Goal: Download file/media: Obtain a digital file from the website

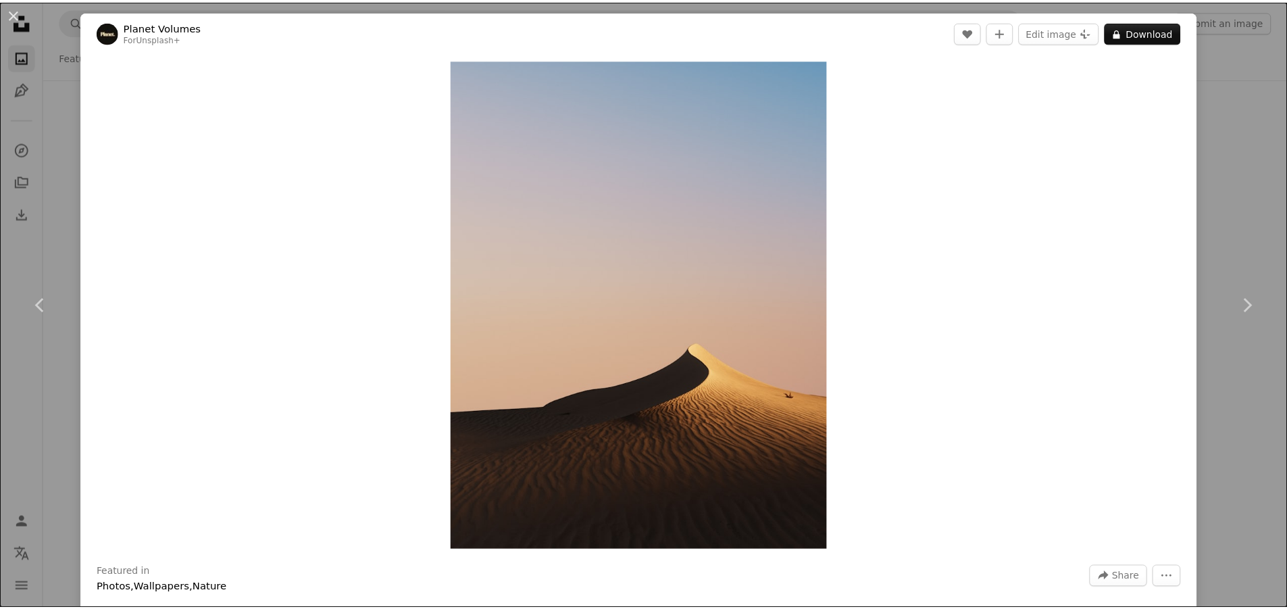
scroll to position [14997, 0]
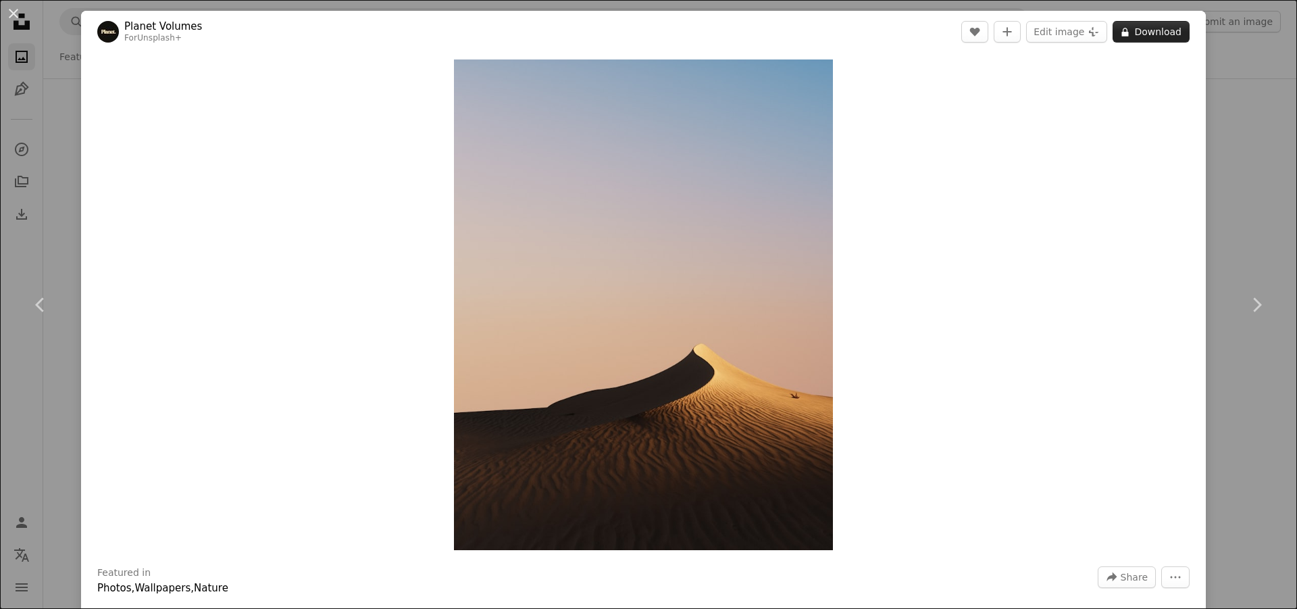
click at [1150, 32] on button "A lock Download" at bounding box center [1151, 32] width 77 height 22
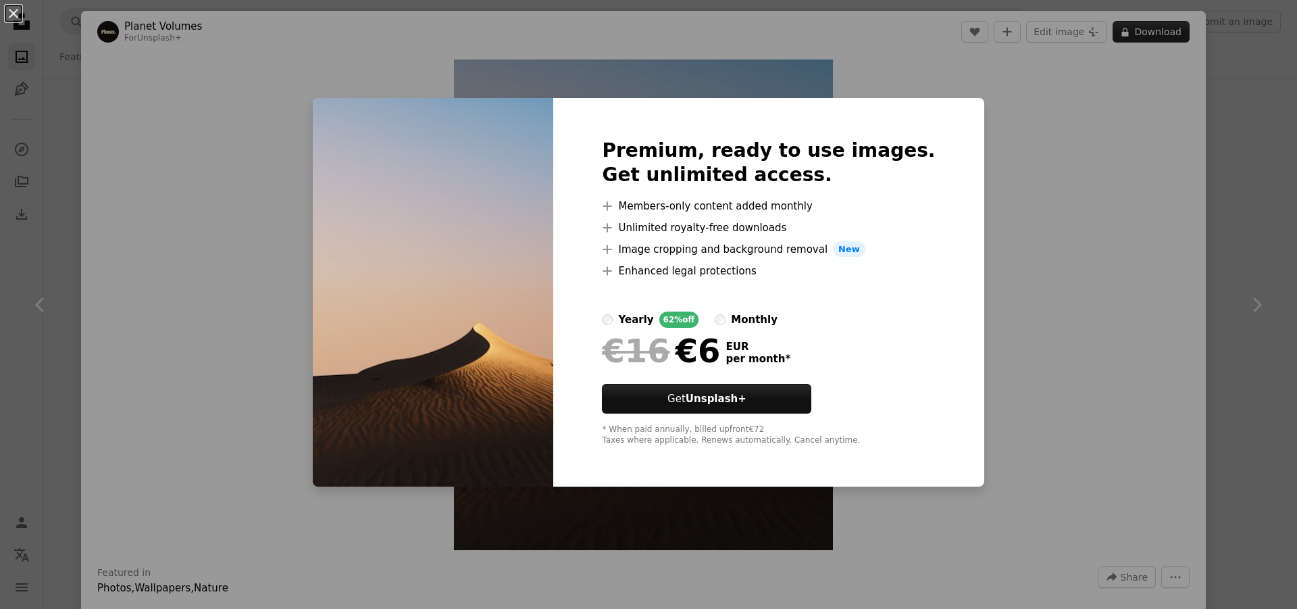
click at [1150, 32] on div "An X shape Premium, ready to use images. Get unlimited access. A plus sign Memb…" at bounding box center [648, 304] width 1297 height 609
click at [1150, 32] on button "A lock Download" at bounding box center [1151, 32] width 77 height 22
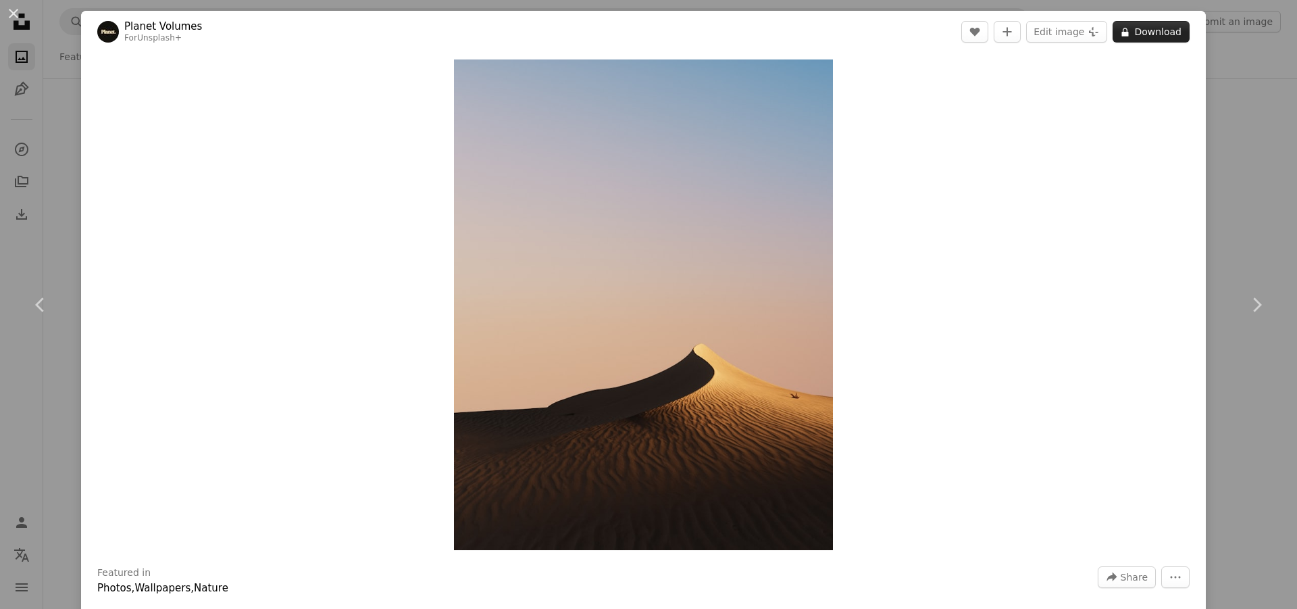
click at [1150, 32] on button "A lock Download" at bounding box center [1151, 32] width 77 height 22
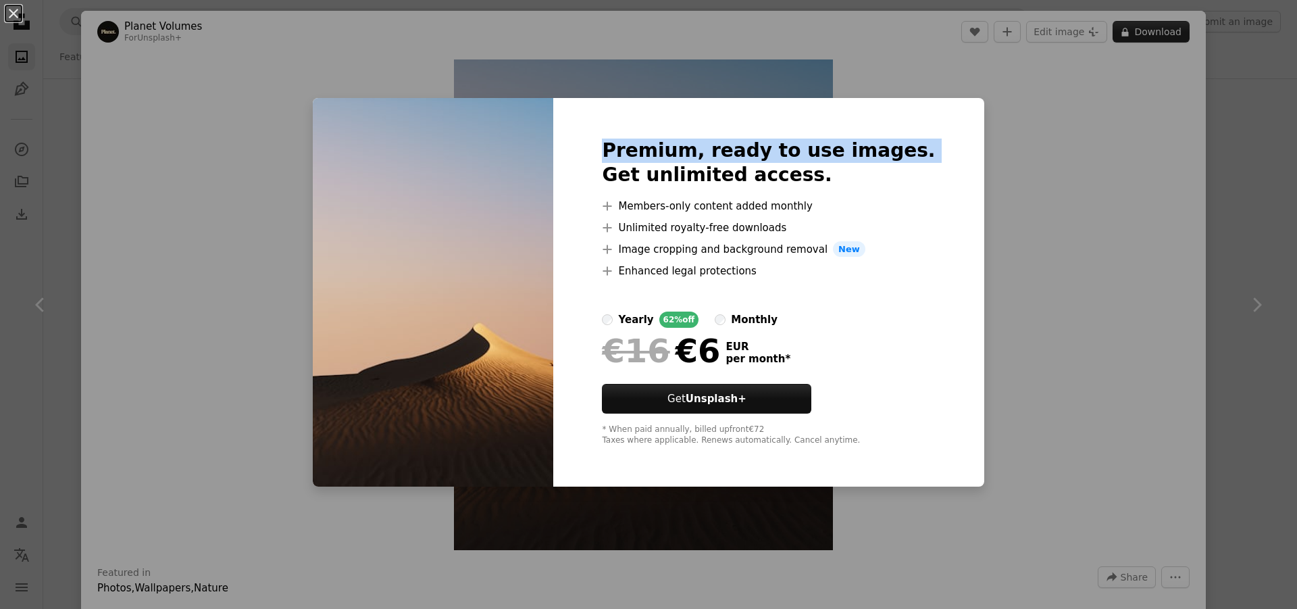
click at [1150, 32] on div "An X shape Premium, ready to use images. Get unlimited access. A plus sign Memb…" at bounding box center [648, 304] width 1297 height 609
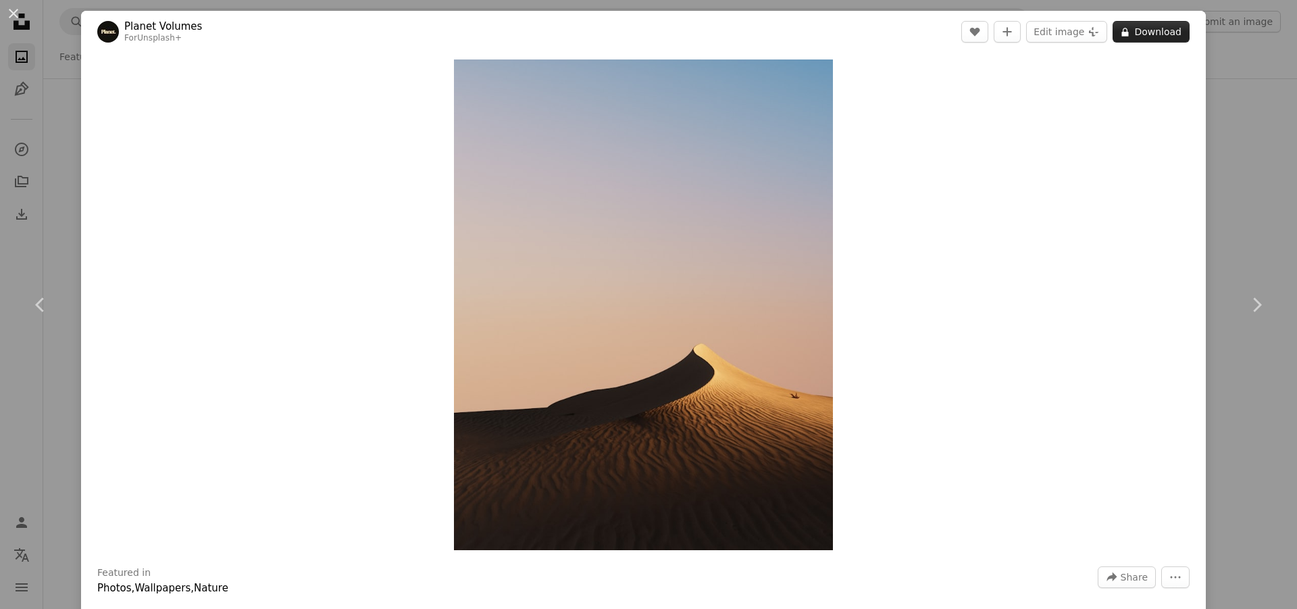
click at [1150, 32] on button "A lock Download" at bounding box center [1151, 32] width 77 height 22
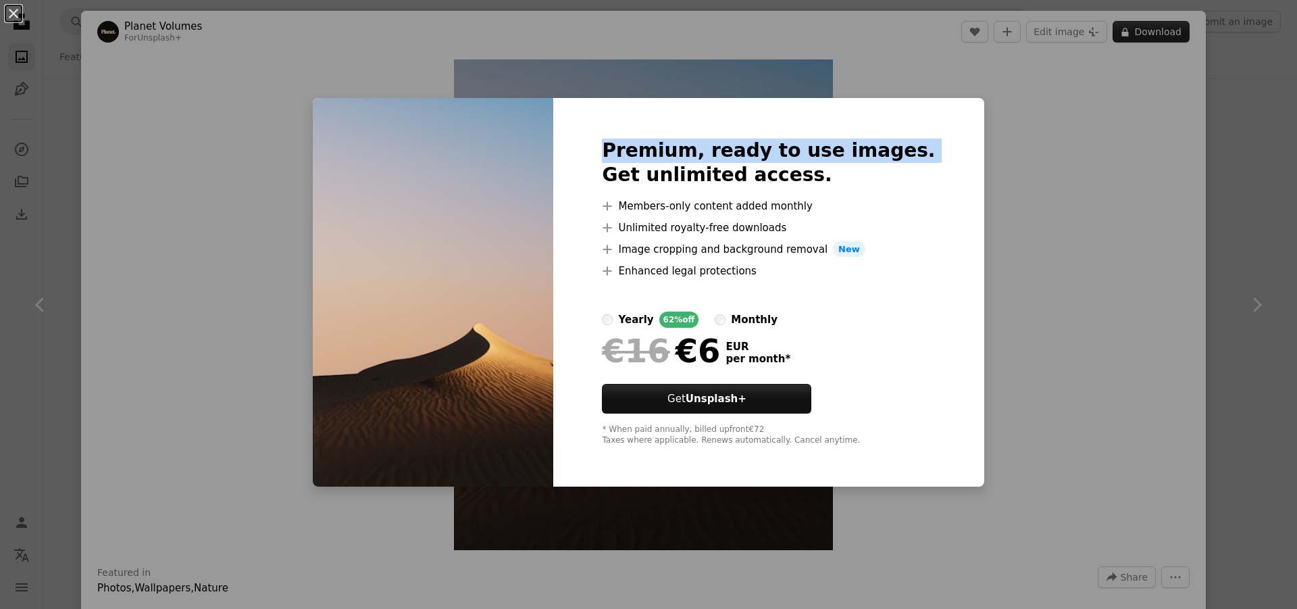
click at [1150, 32] on div "An X shape Premium, ready to use images. Get unlimited access. A plus sign Memb…" at bounding box center [648, 304] width 1297 height 609
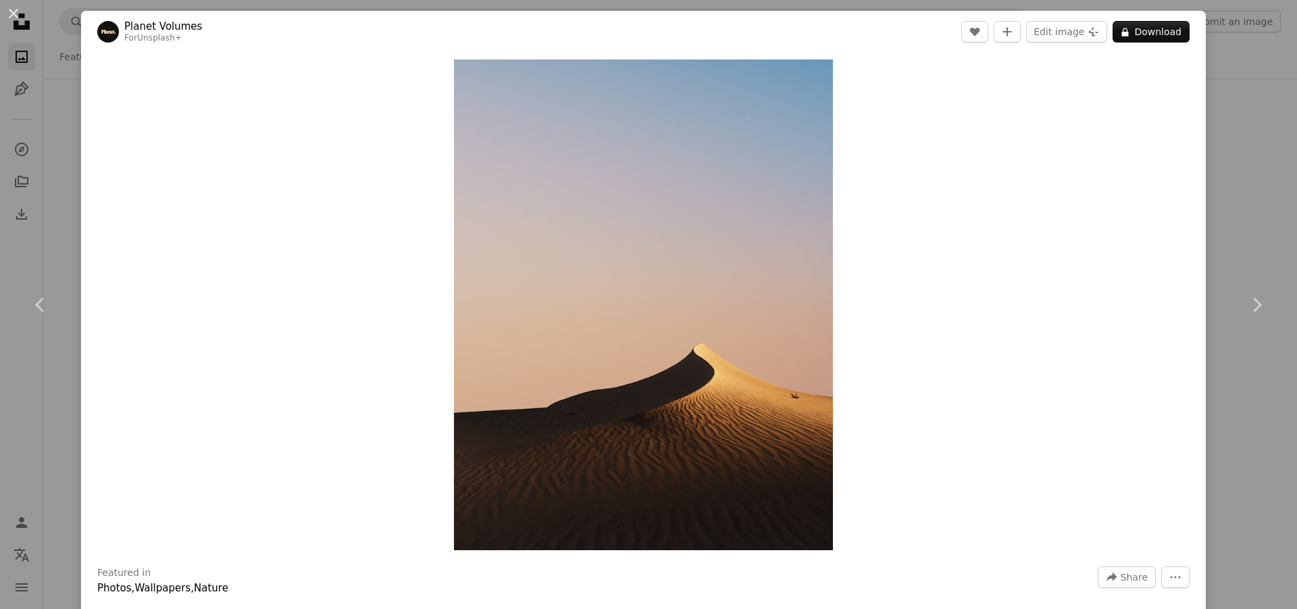
click at [1208, 134] on div "An X shape Chevron left Chevron right Planet Volumes For Unsplash+ A heart A pl…" at bounding box center [648, 304] width 1297 height 609
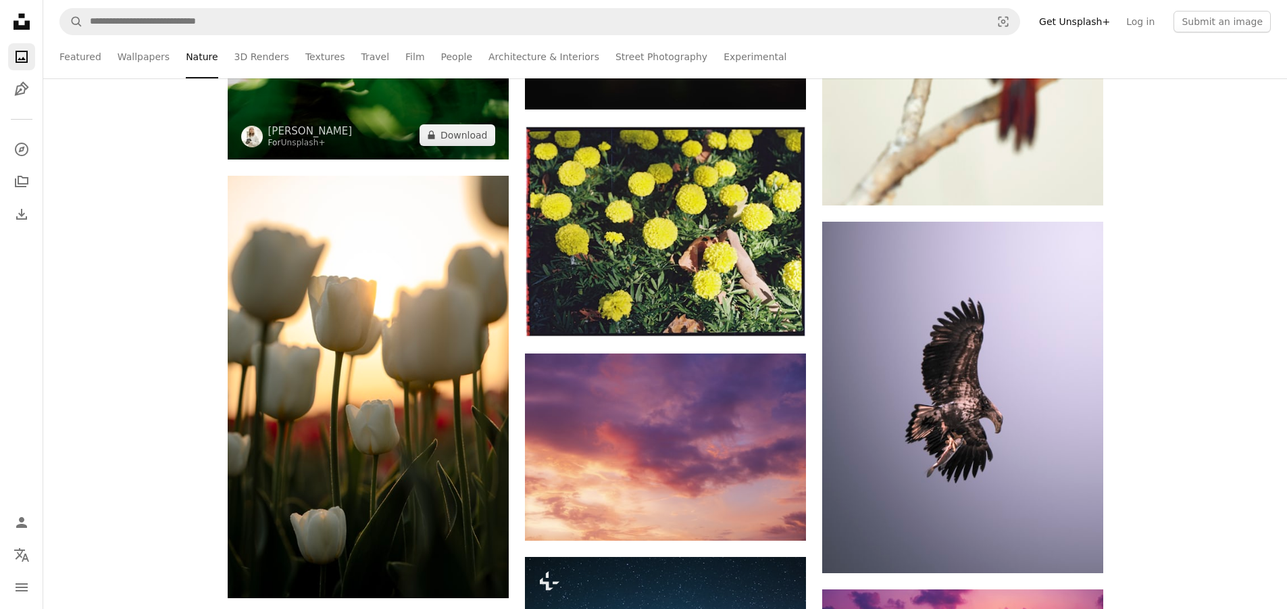
scroll to position [35670, 0]
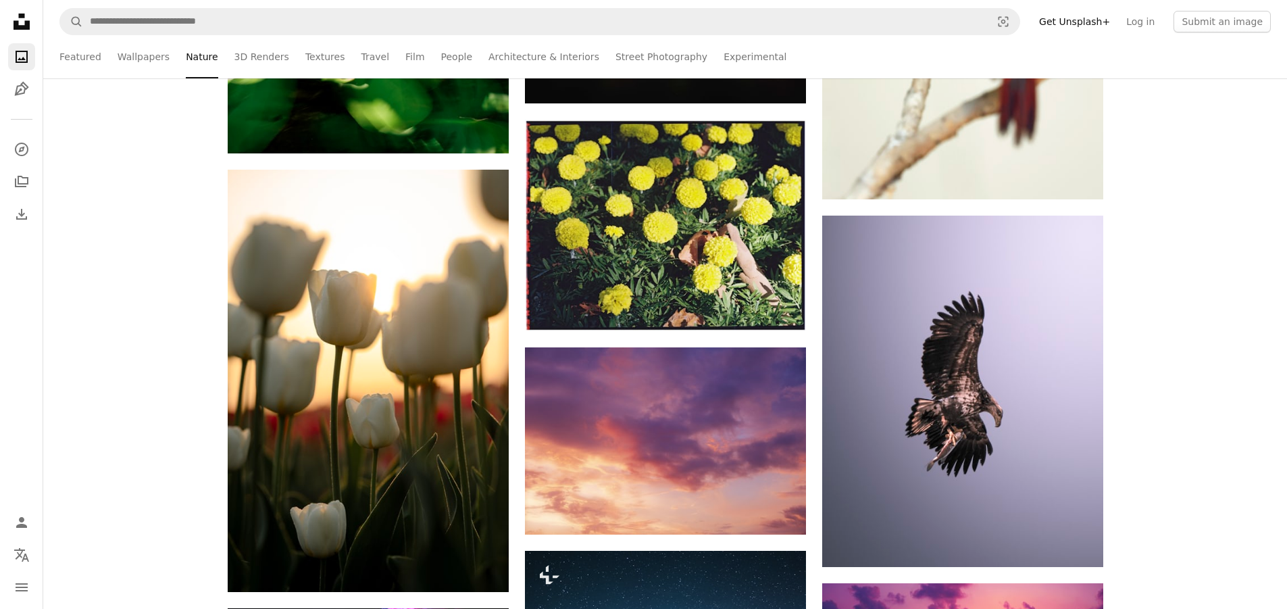
click at [109, 59] on ul "Featured Wallpapers Nature 3D Renders Textures Travel Film People Architecture …" at bounding box center [664, 56] width 1211 height 43
click at [122, 56] on link "Wallpapers" at bounding box center [144, 56] width 52 height 43
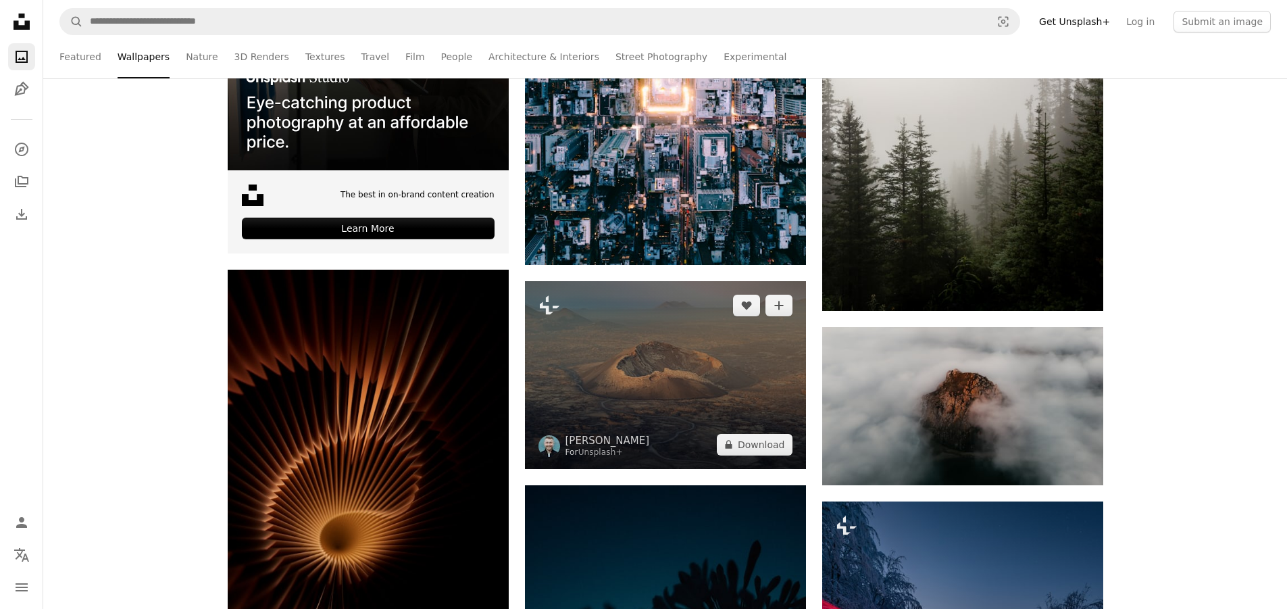
scroll to position [473, 0]
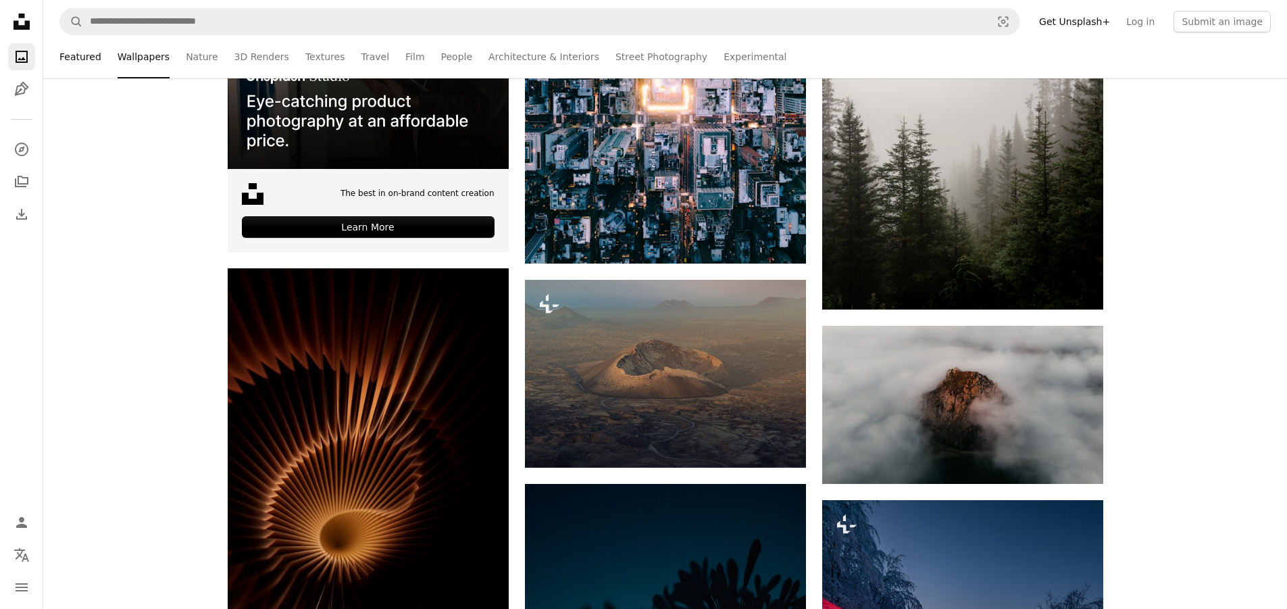
click at [87, 66] on link "Featured" at bounding box center [80, 56] width 42 height 43
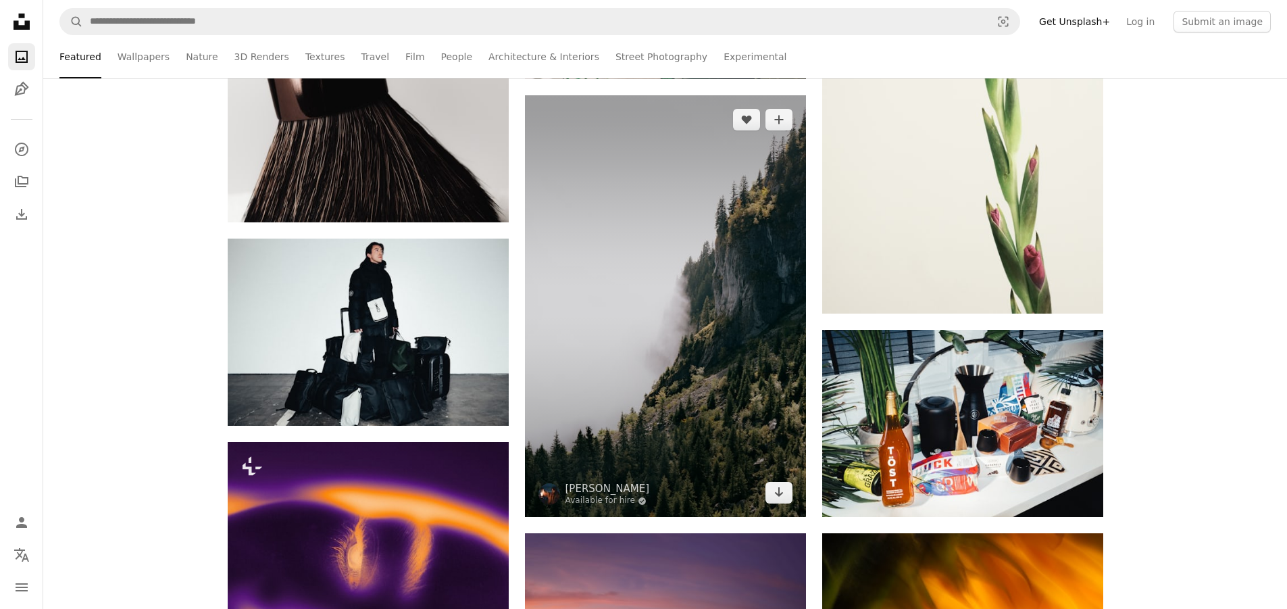
scroll to position [946, 0]
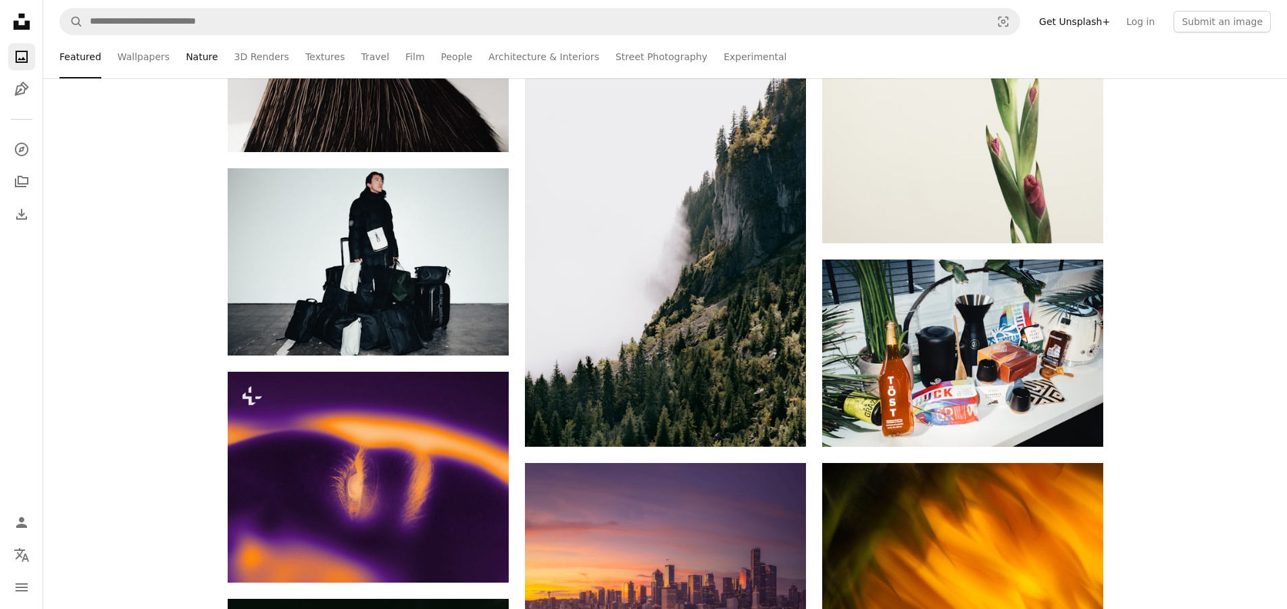
click at [188, 62] on link "Nature" at bounding box center [202, 56] width 32 height 43
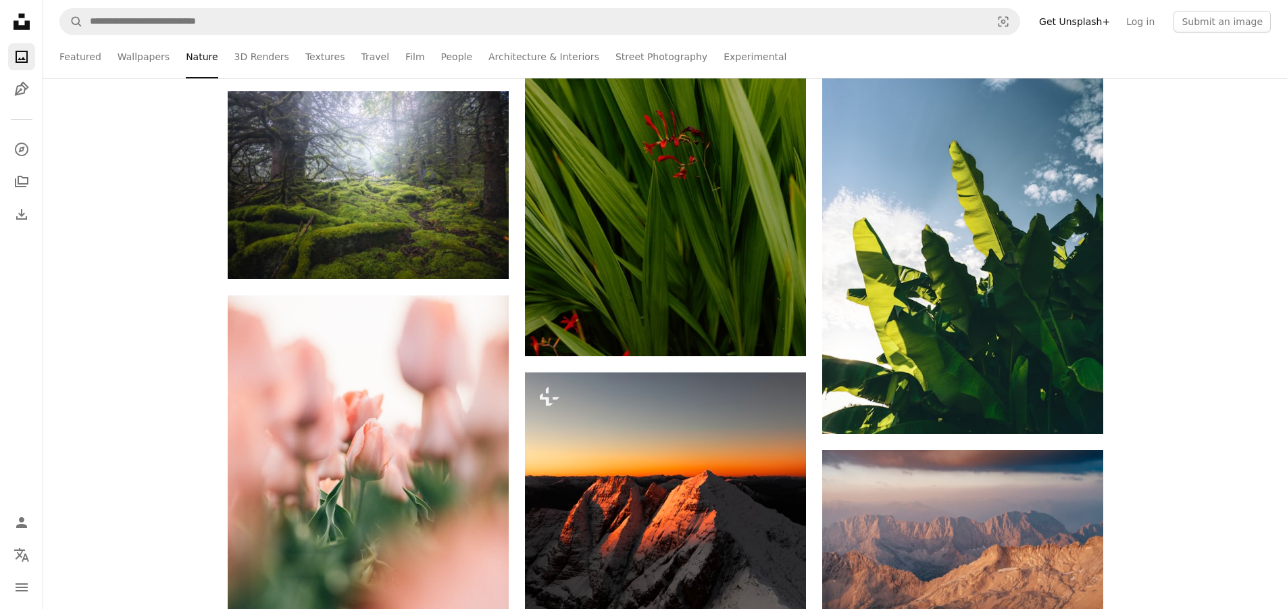
scroll to position [9323, 0]
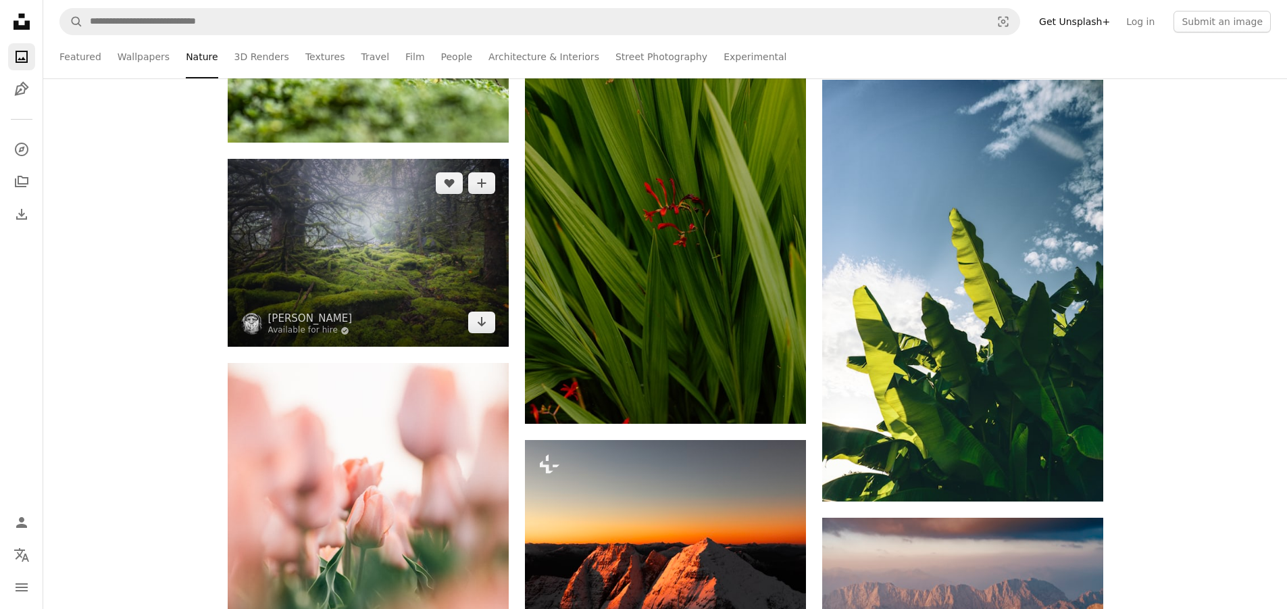
click at [433, 278] on img at bounding box center [368, 253] width 281 height 188
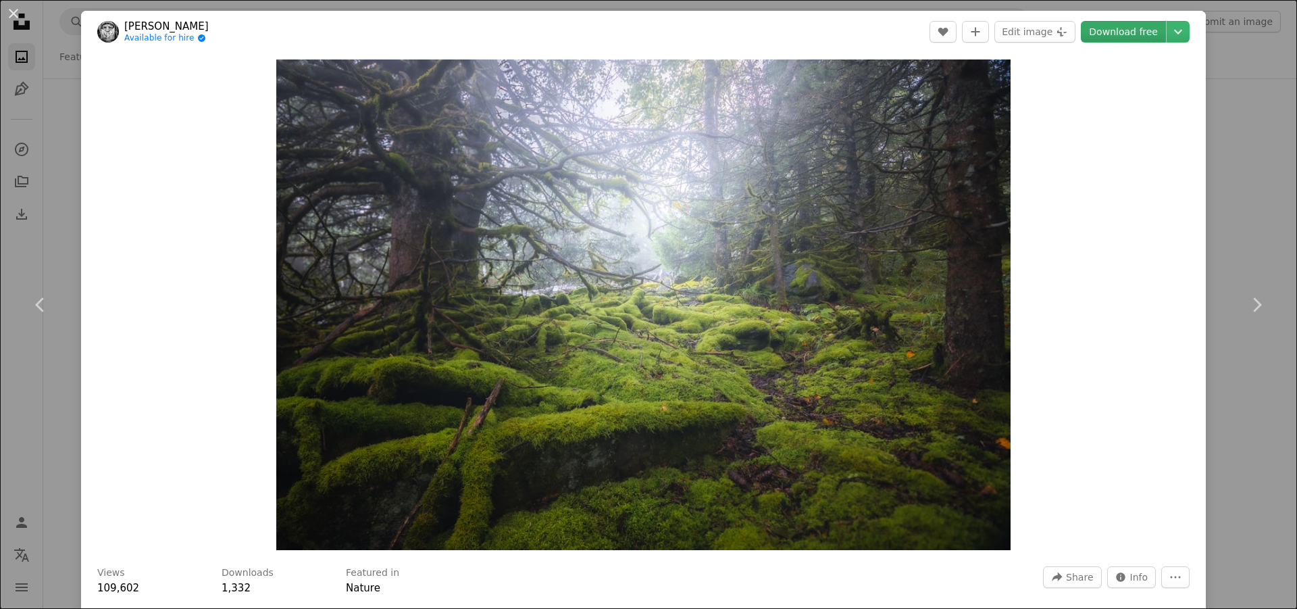
click at [1133, 32] on link "Download free" at bounding box center [1123, 32] width 85 height 22
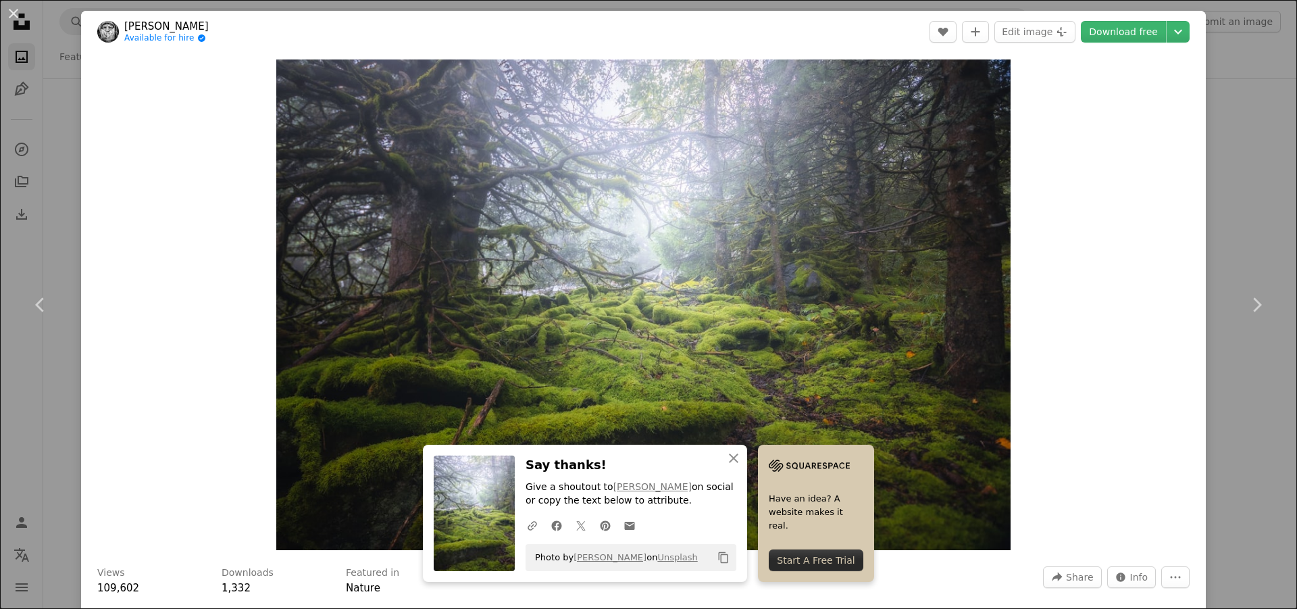
click at [1204, 70] on div "An X shape Chevron left Chevron right [PERSON_NAME] Available for hire A checkm…" at bounding box center [648, 304] width 1297 height 609
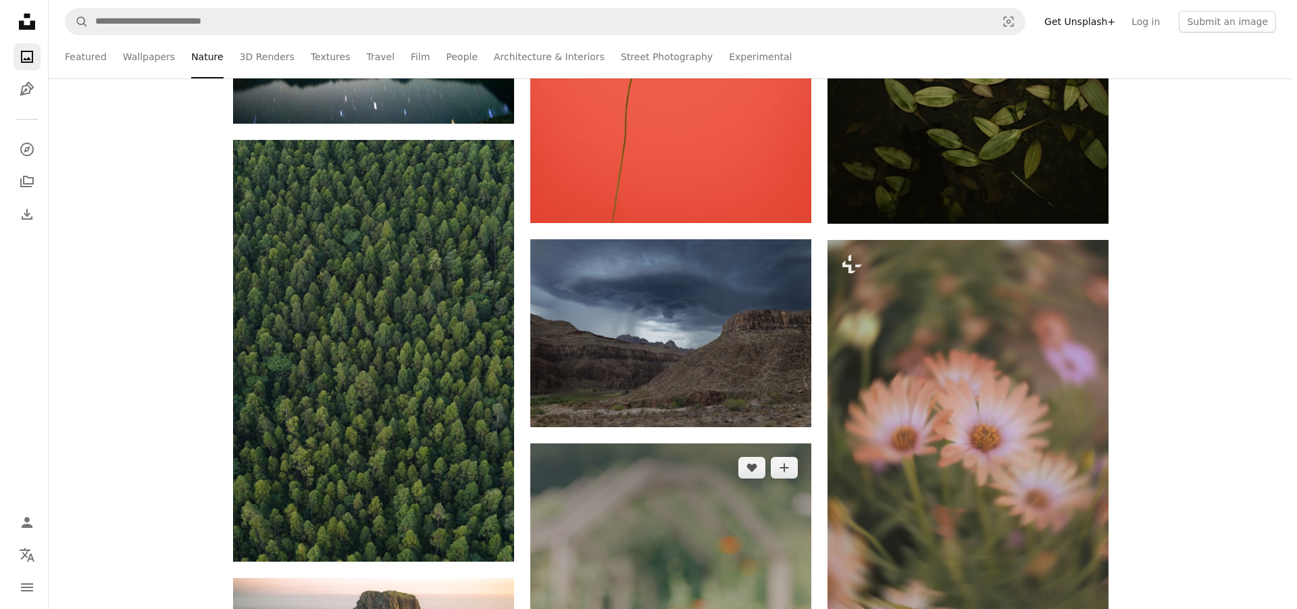
scroll to position [14187, 0]
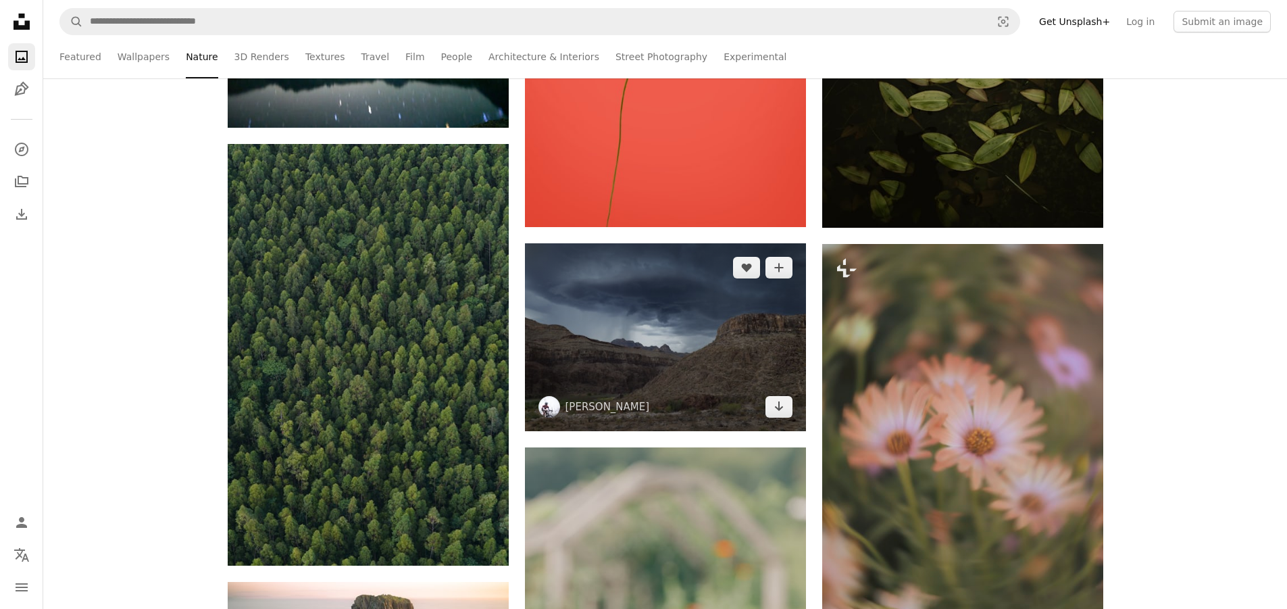
click at [670, 372] on img at bounding box center [665, 337] width 281 height 188
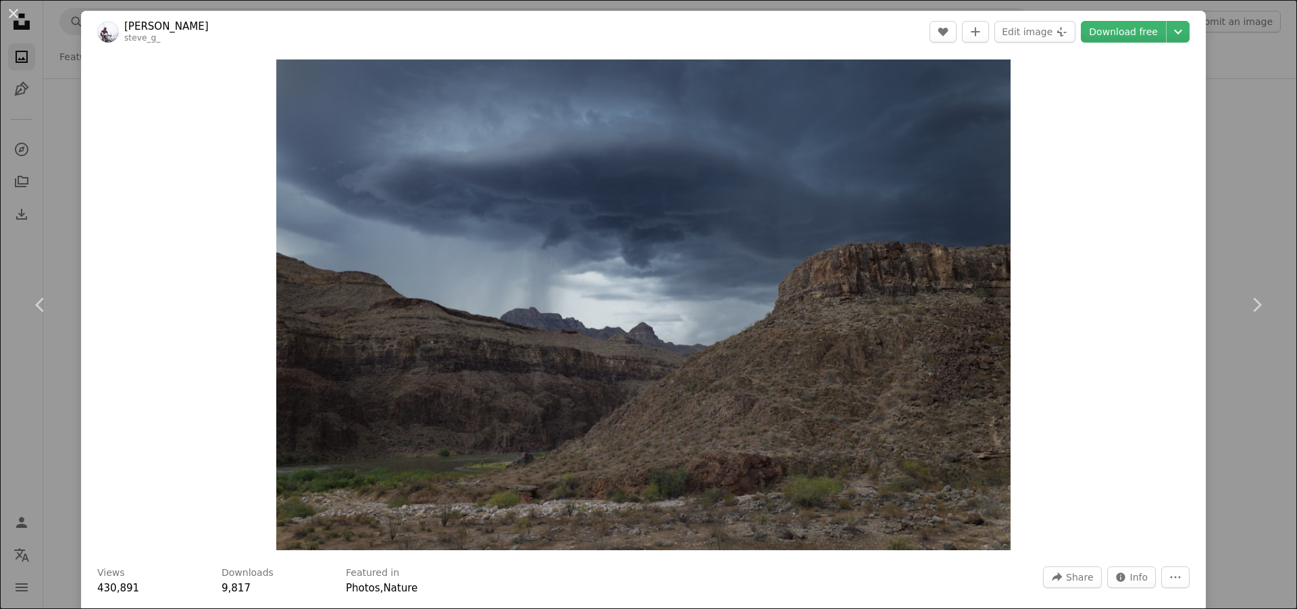
click at [1219, 82] on div "An X shape Chevron left Chevron right [PERSON_NAME] [PERSON_NAME] A heart A plu…" at bounding box center [648, 304] width 1297 height 609
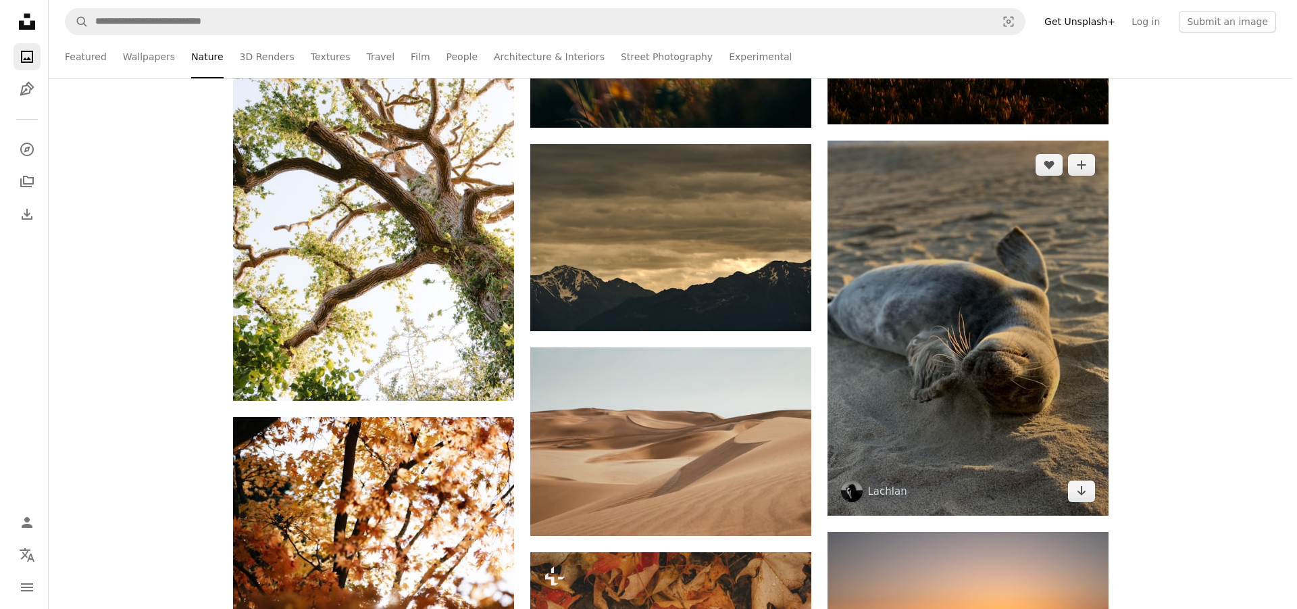
scroll to position [26009, 0]
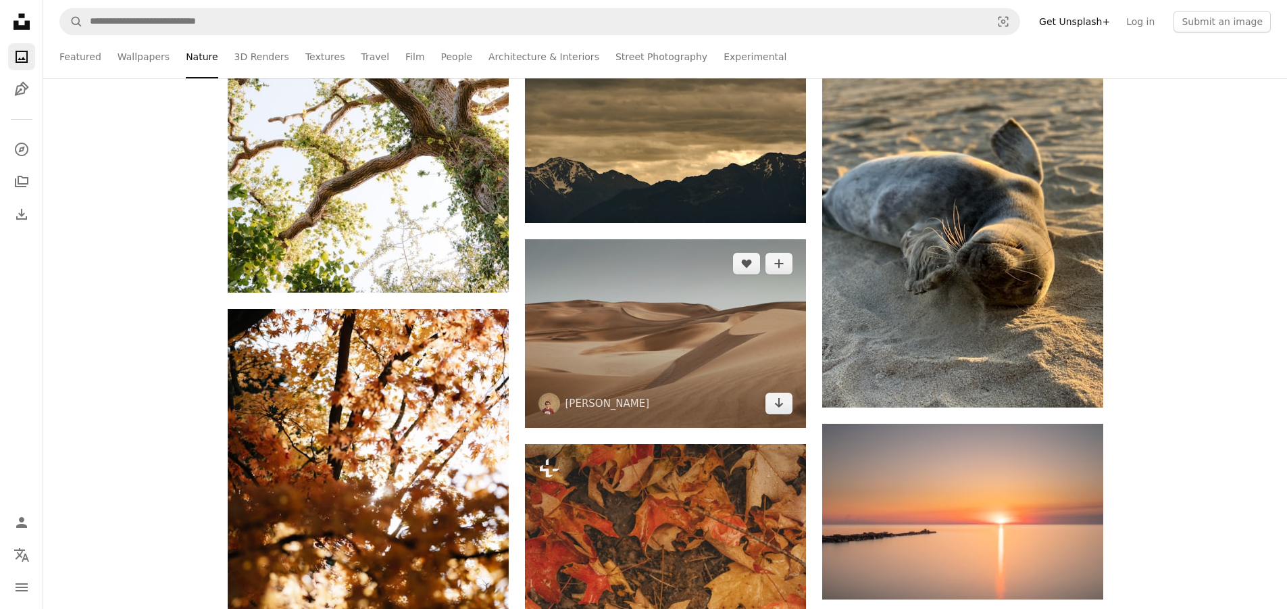
click at [745, 306] on img at bounding box center [665, 333] width 281 height 188
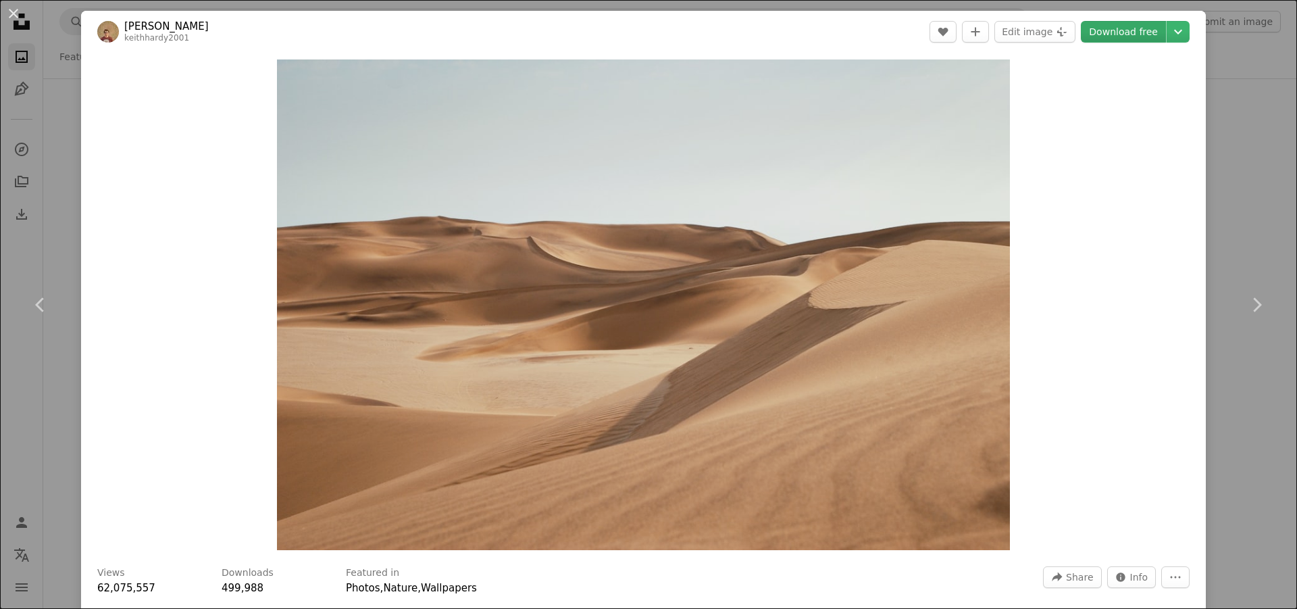
click at [1103, 35] on link "Download free" at bounding box center [1123, 32] width 85 height 22
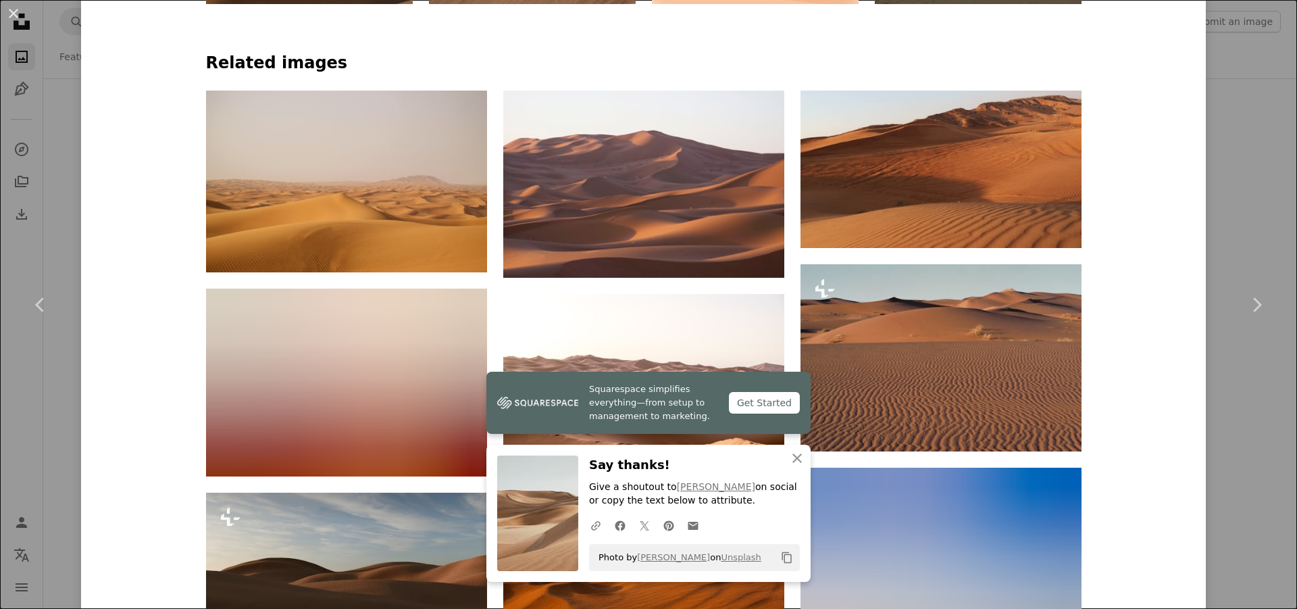
scroll to position [1081, 0]
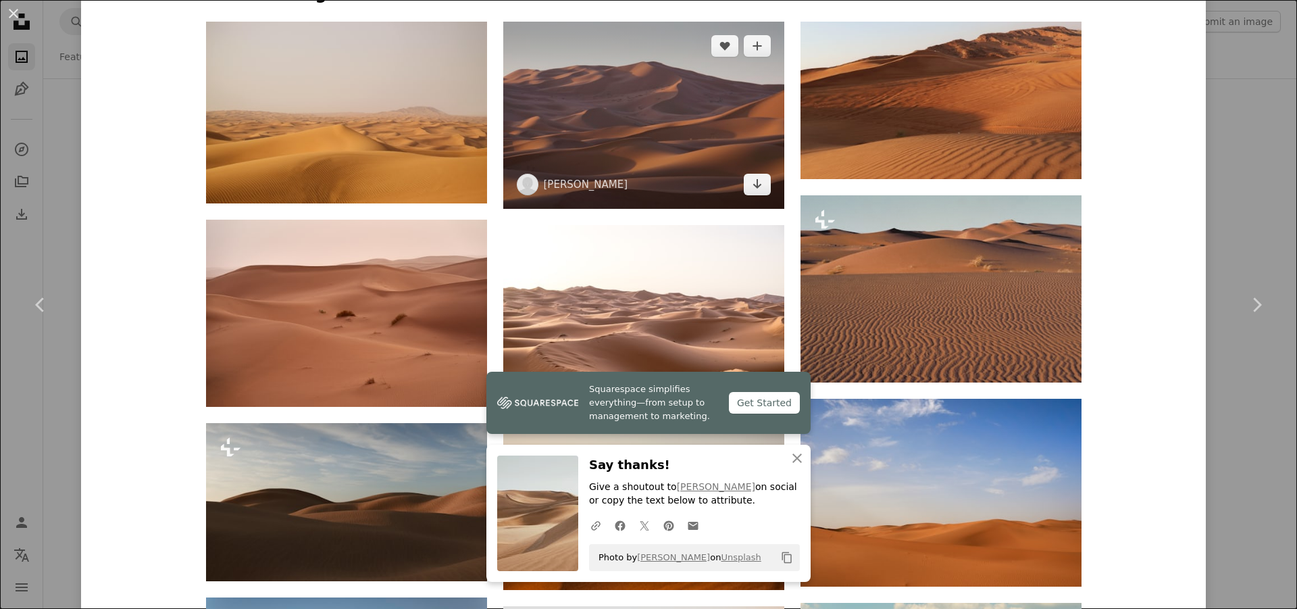
click at [738, 101] on img at bounding box center [643, 115] width 281 height 187
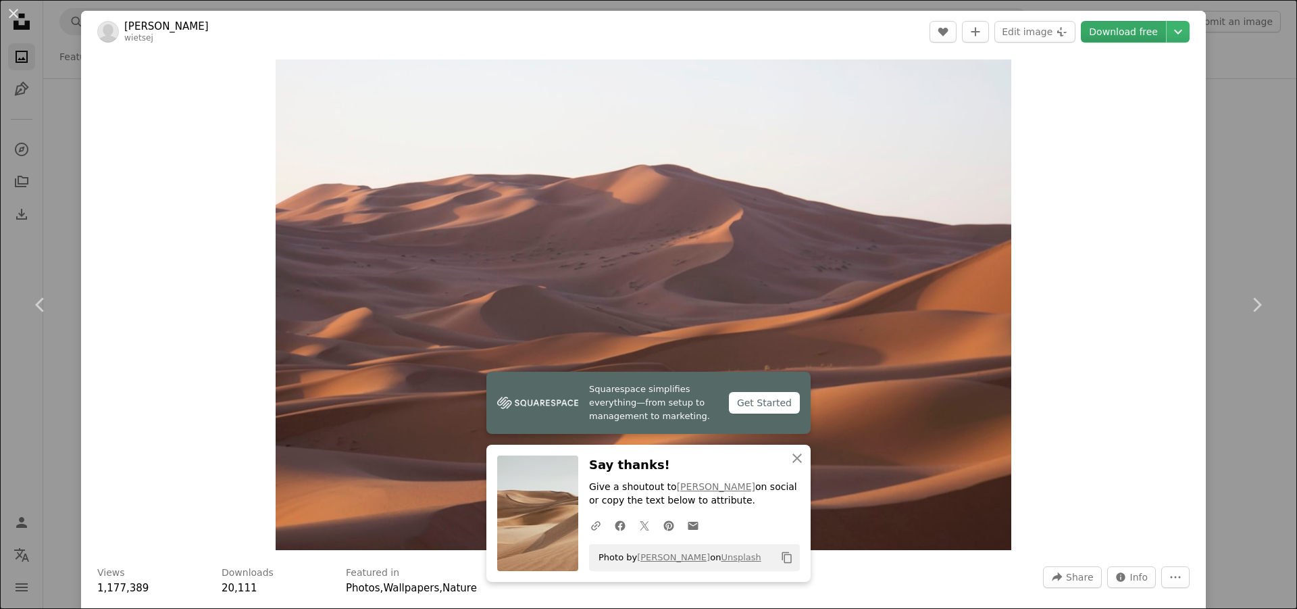
click at [1103, 33] on link "Download free" at bounding box center [1123, 32] width 85 height 22
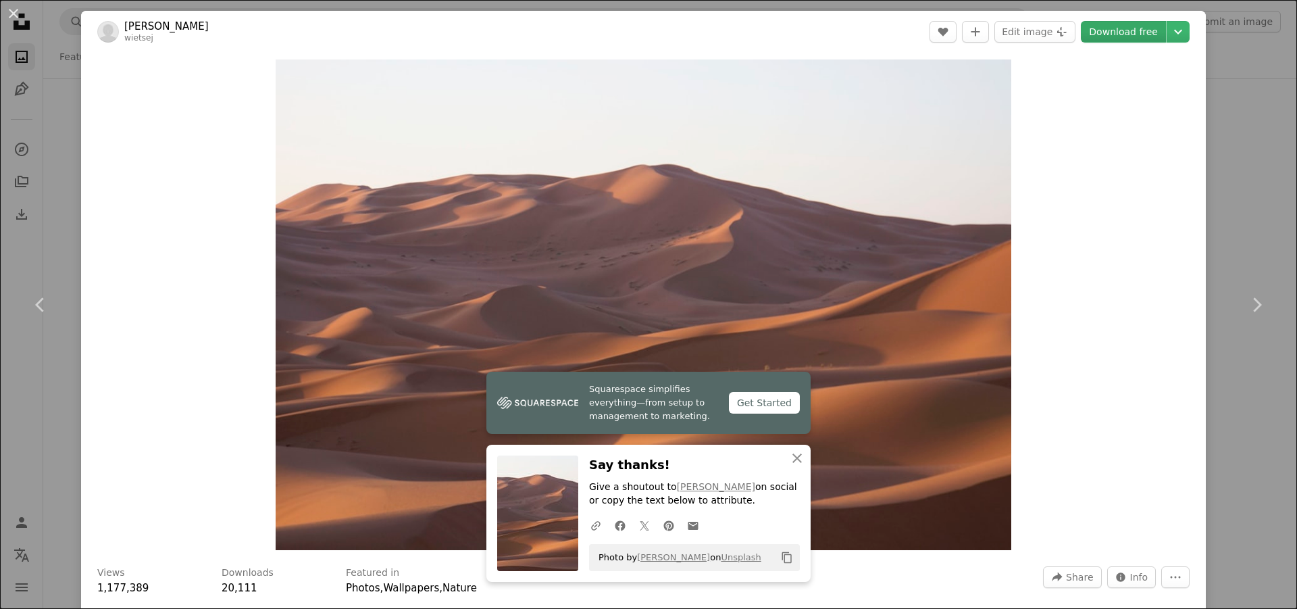
click at [1110, 36] on link "Download free" at bounding box center [1123, 32] width 85 height 22
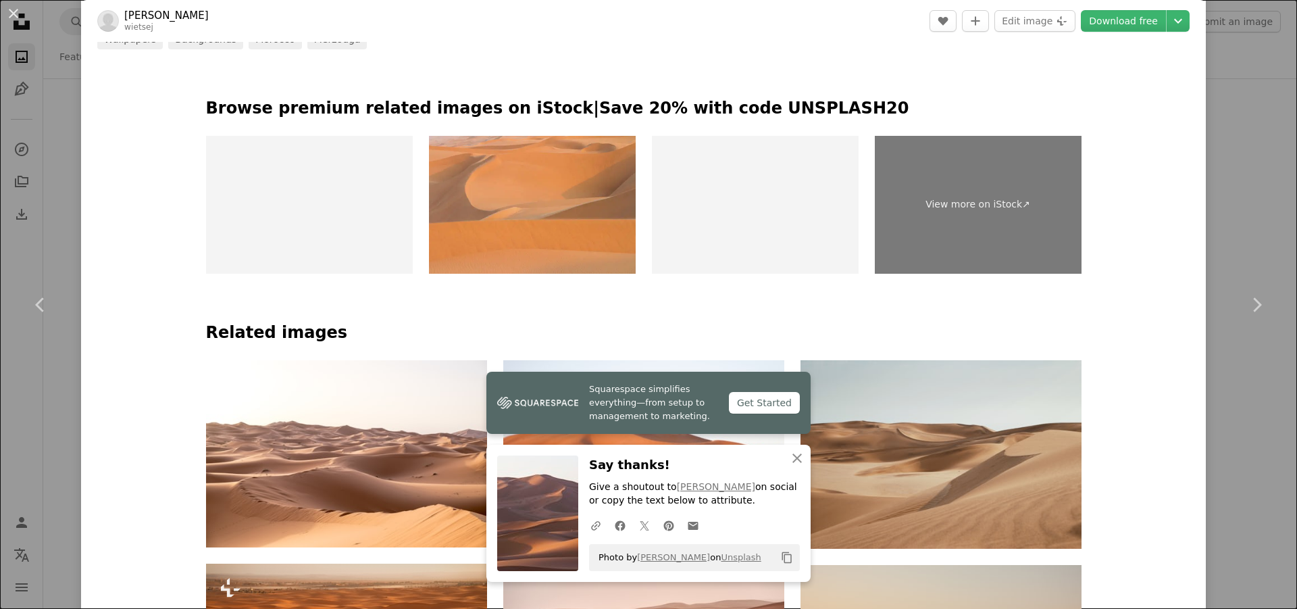
scroll to position [405, 0]
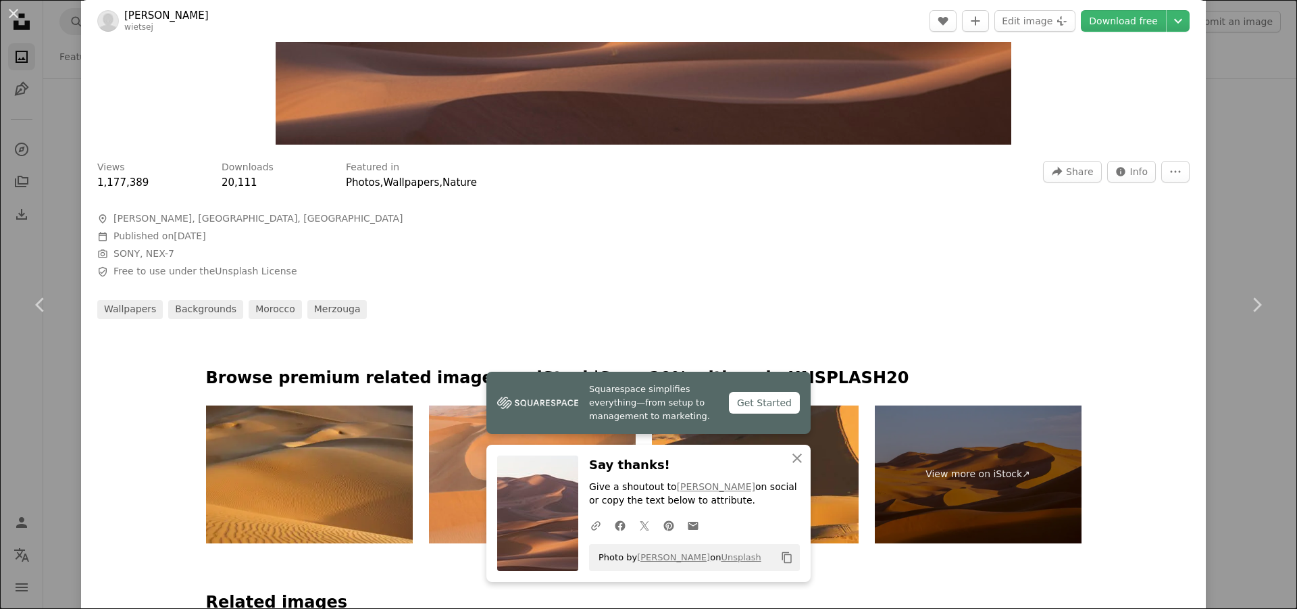
click at [1255, 170] on div "An X shape Chevron left Chevron right [PERSON_NAME] wietsej A heart A plus sign…" at bounding box center [648, 304] width 1297 height 609
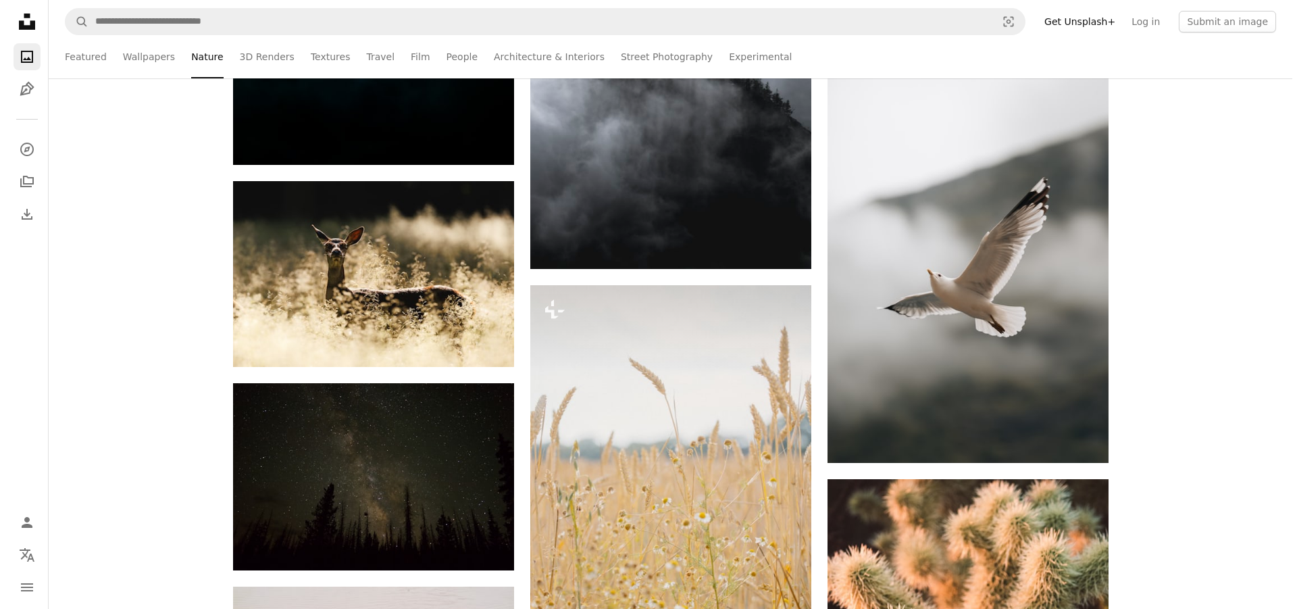
scroll to position [31616, 0]
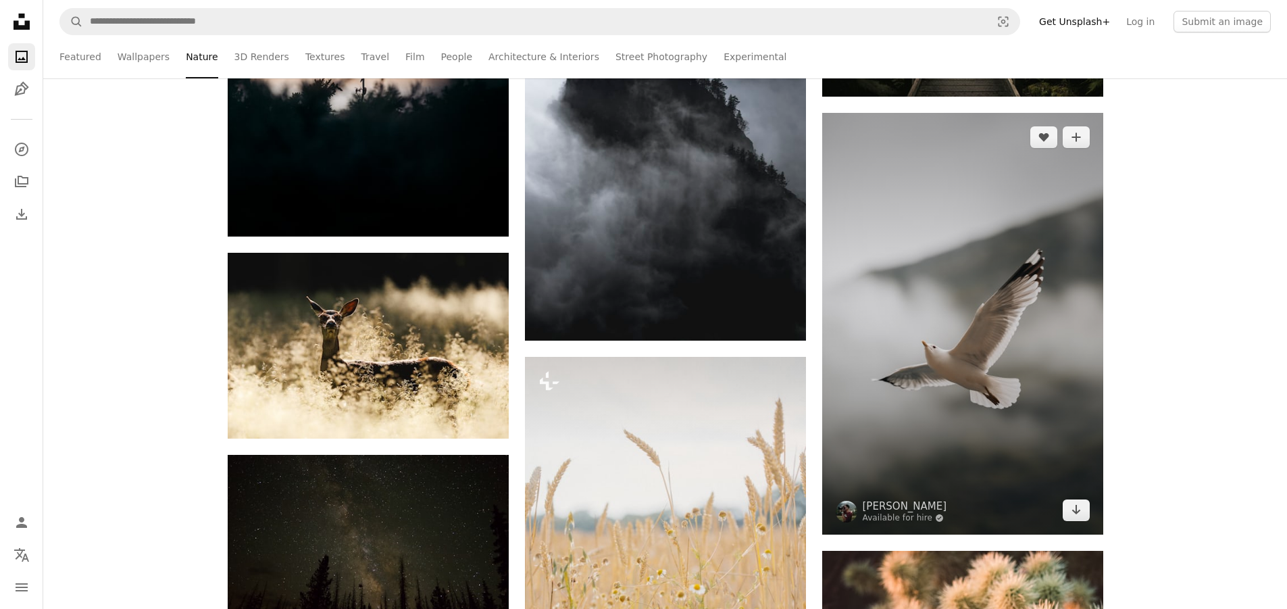
click at [1002, 240] on img at bounding box center [962, 324] width 281 height 422
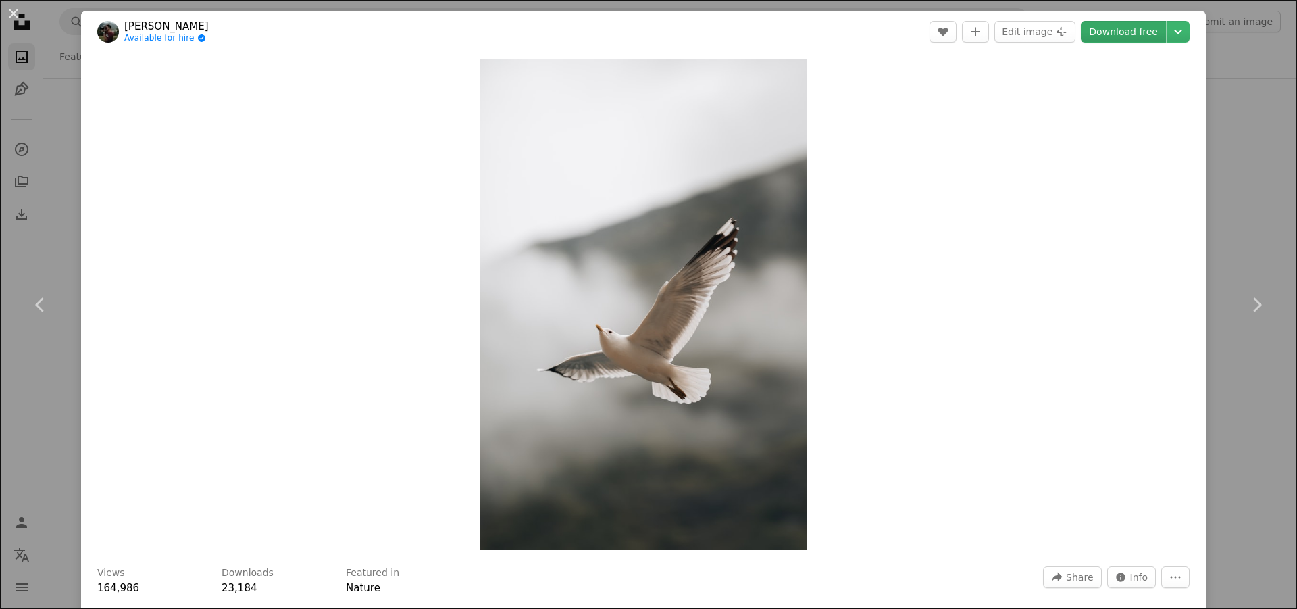
click at [1130, 37] on link "Download free" at bounding box center [1123, 32] width 85 height 22
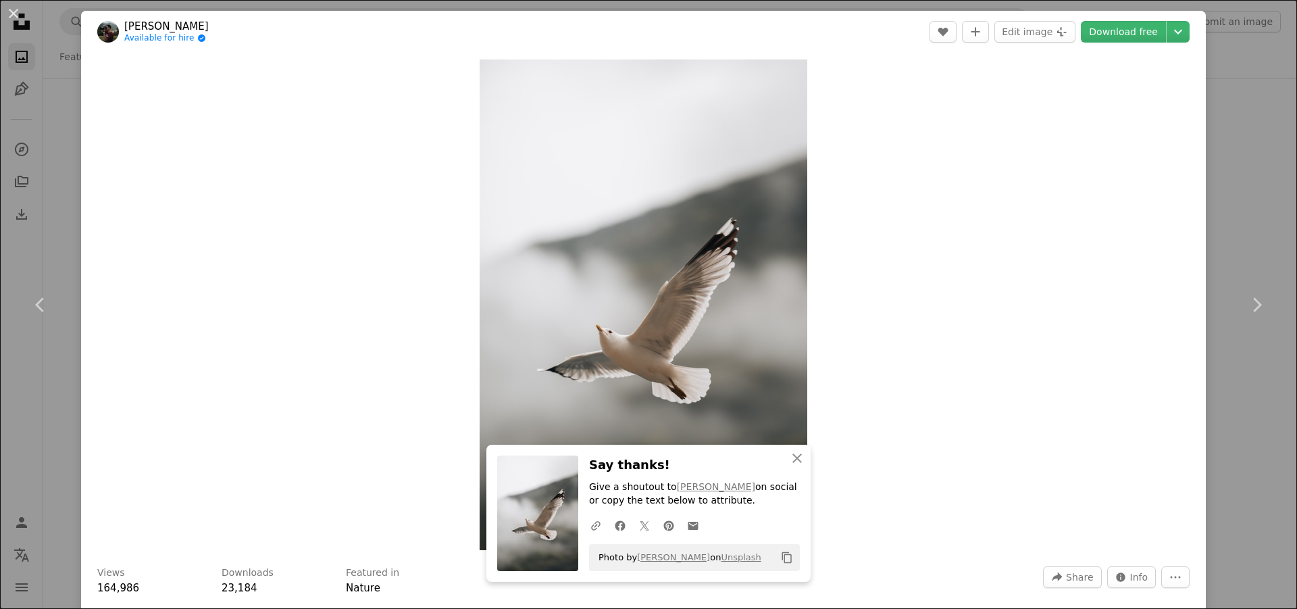
click at [1227, 179] on div "An X shape Chevron left Chevron right [PERSON_NAME] Available for hire A checkm…" at bounding box center [648, 304] width 1297 height 609
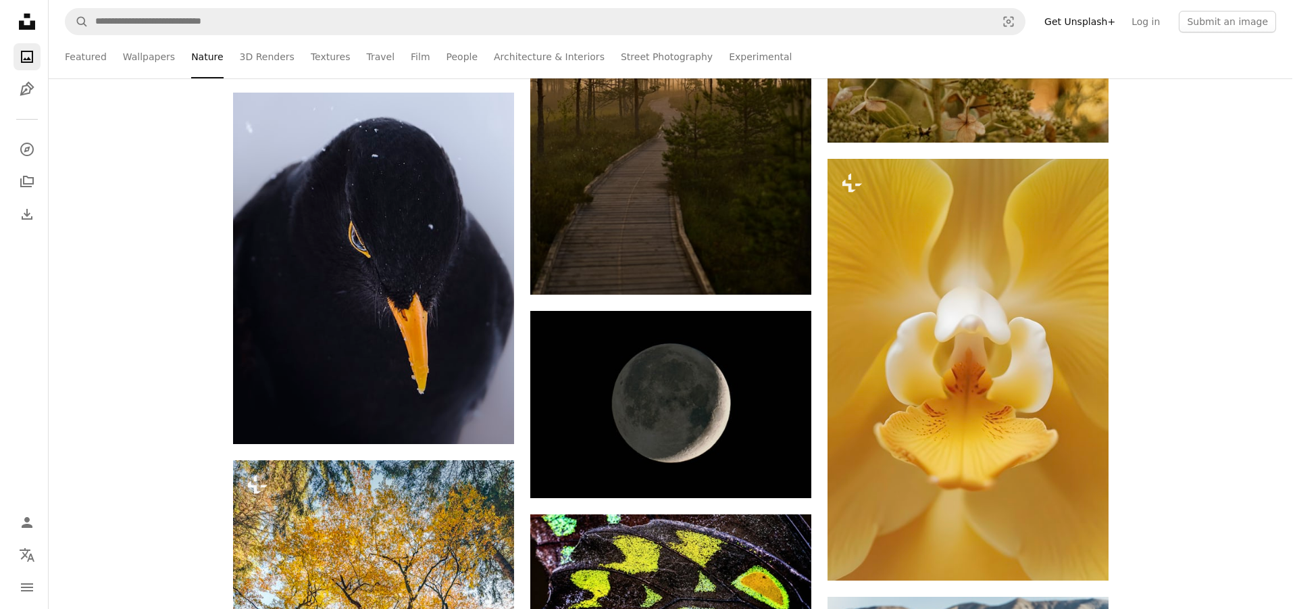
scroll to position [27698, 0]
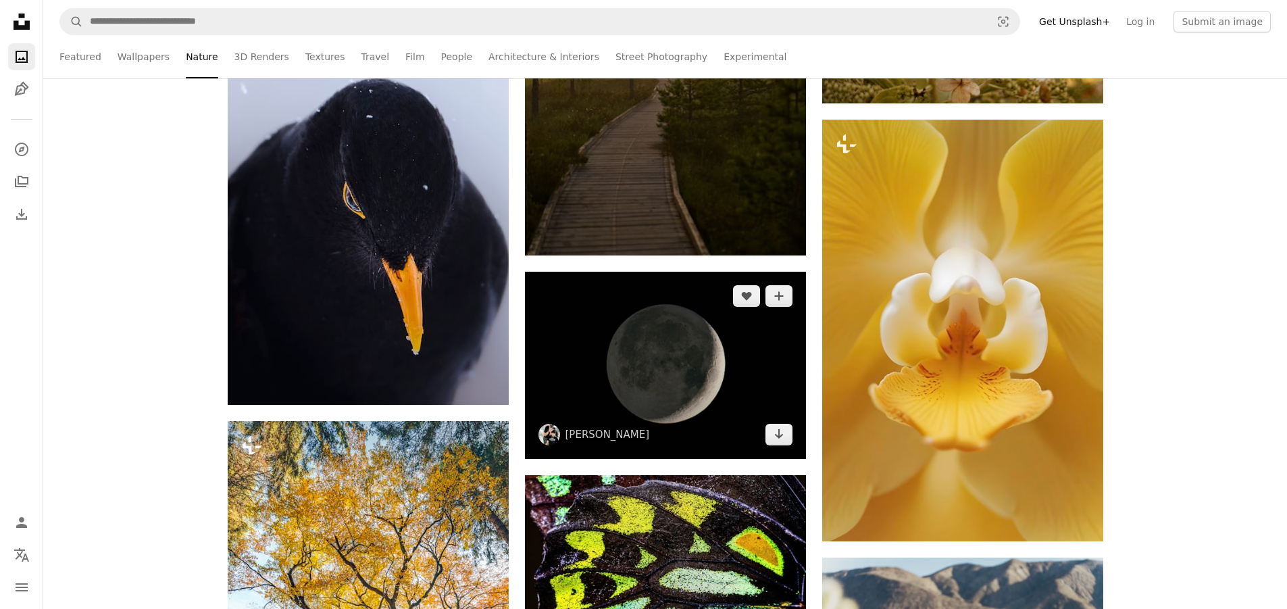
click at [761, 386] on img at bounding box center [665, 365] width 281 height 187
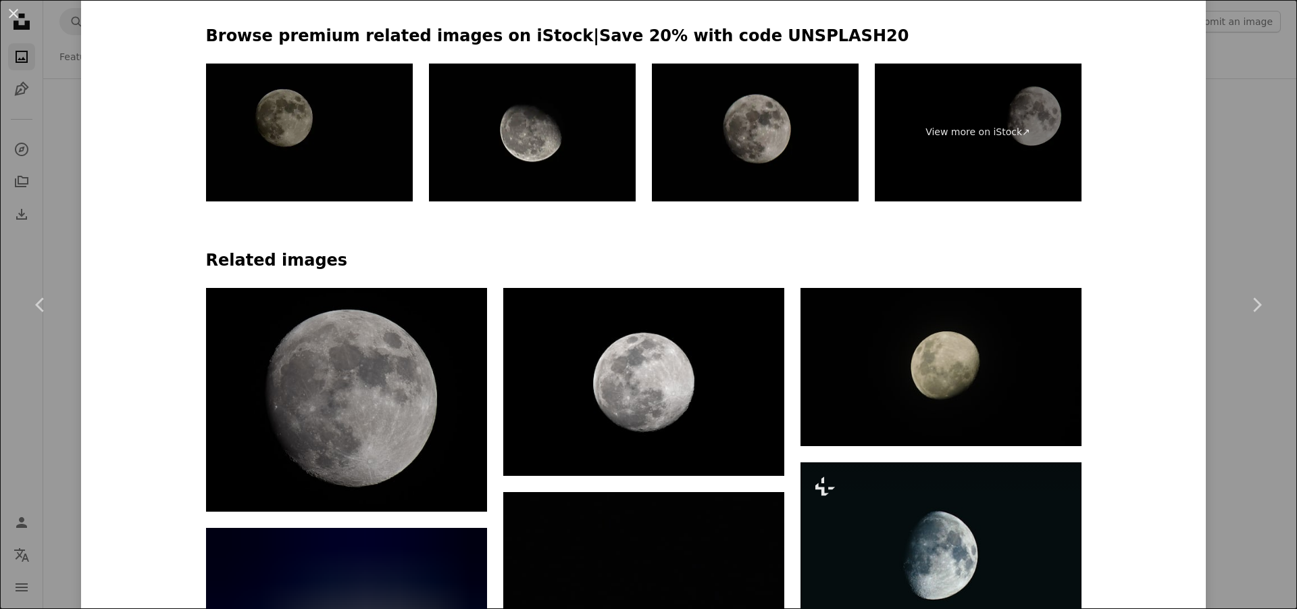
scroll to position [878, 0]
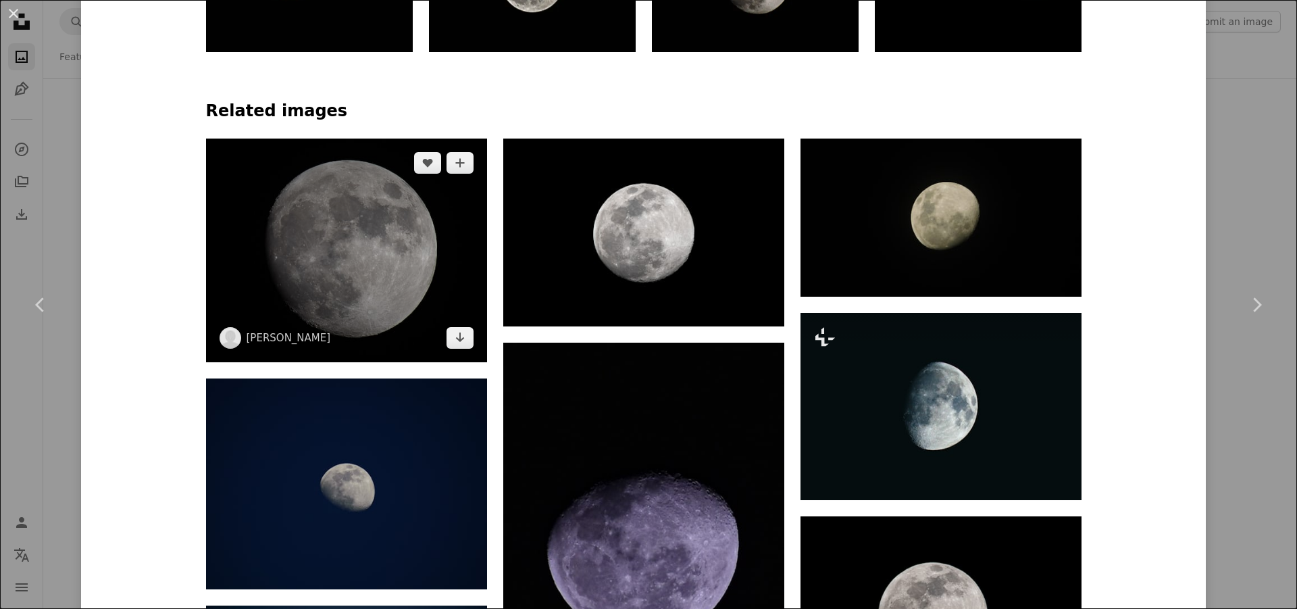
click at [425, 245] on img at bounding box center [346, 249] width 281 height 223
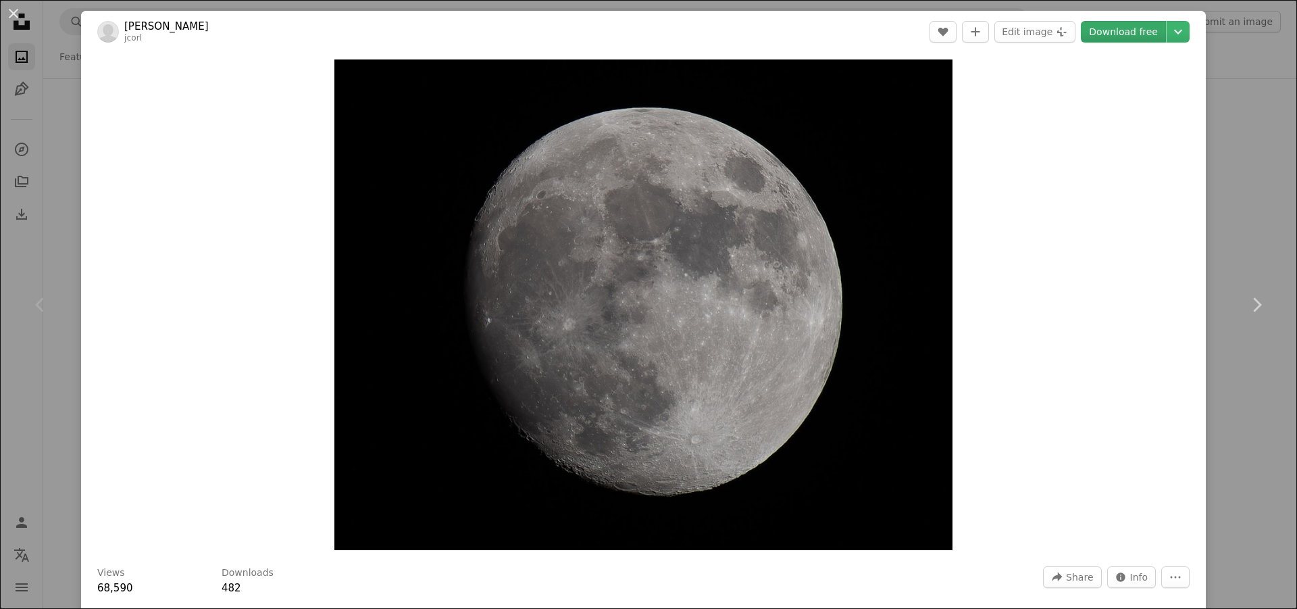
click at [1129, 24] on link "Download free" at bounding box center [1123, 32] width 85 height 22
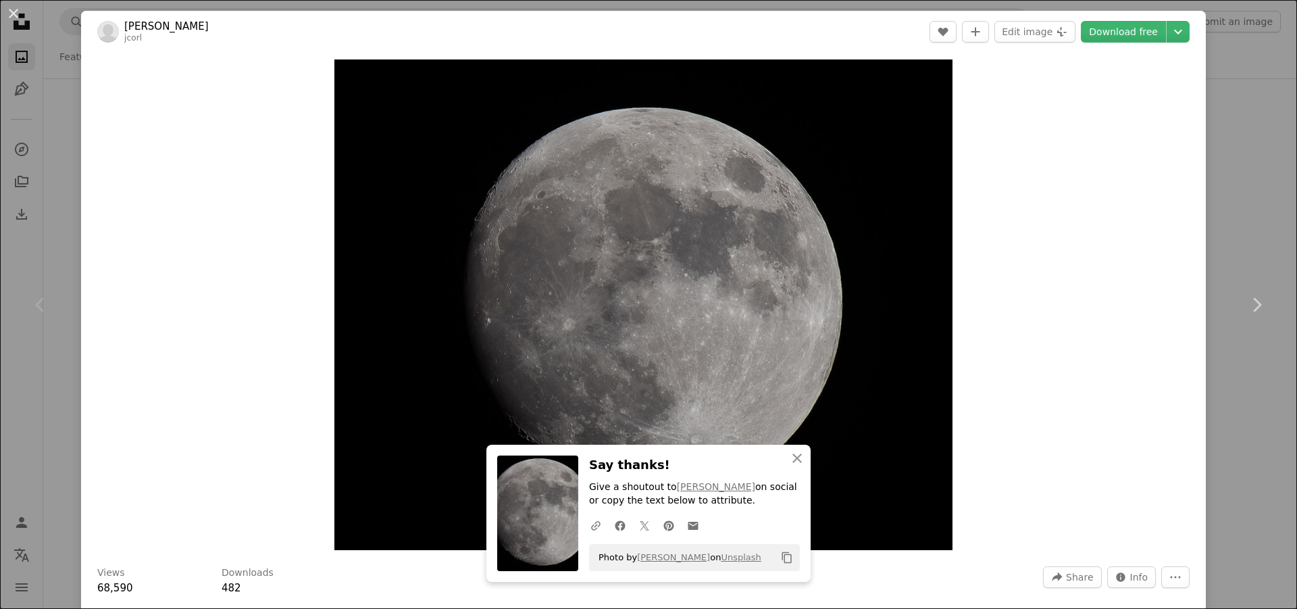
click at [1217, 141] on div "An X shape Chevron left Chevron right [PERSON_NAME] jcorl A heart A plus sign E…" at bounding box center [648, 304] width 1297 height 609
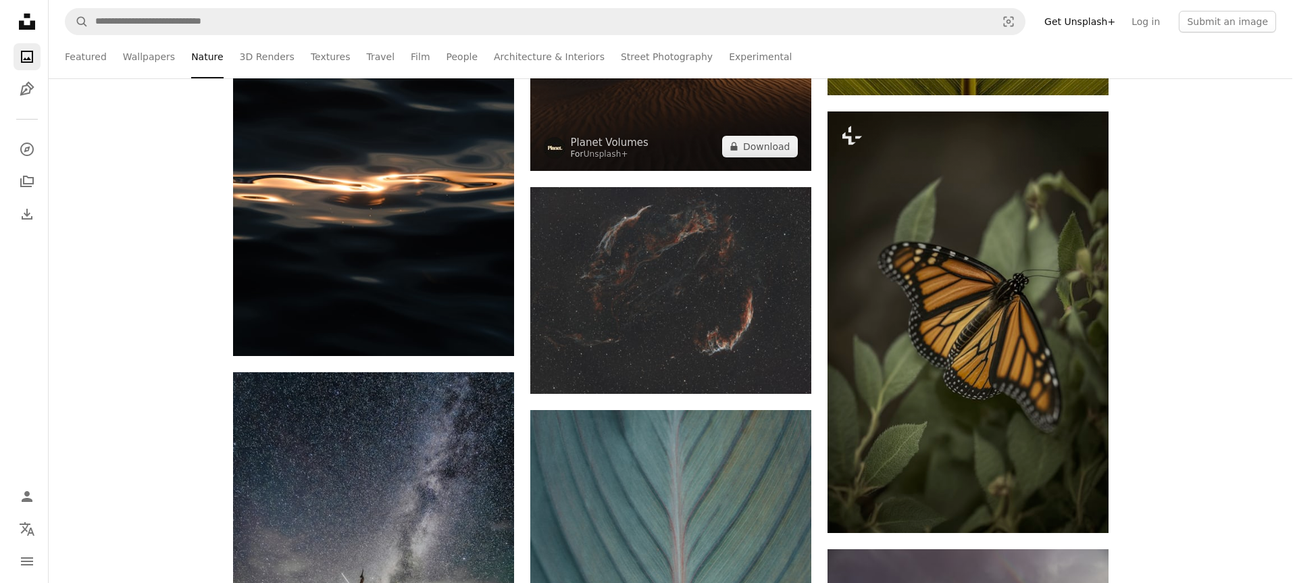
scroll to position [15200, 0]
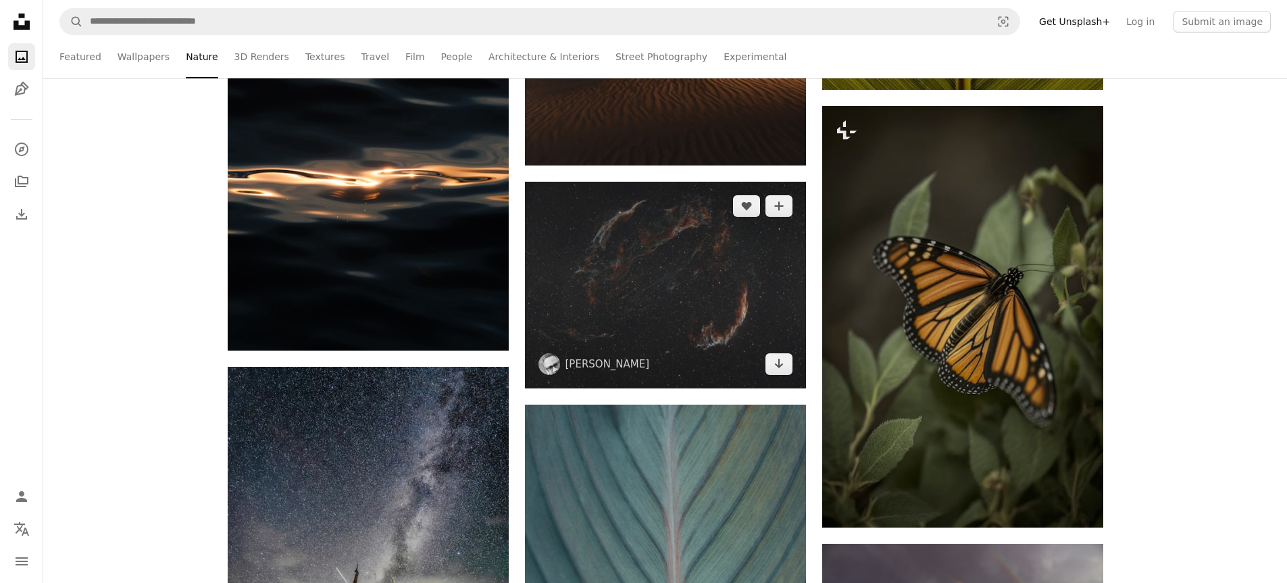
click at [685, 338] on img at bounding box center [665, 285] width 281 height 207
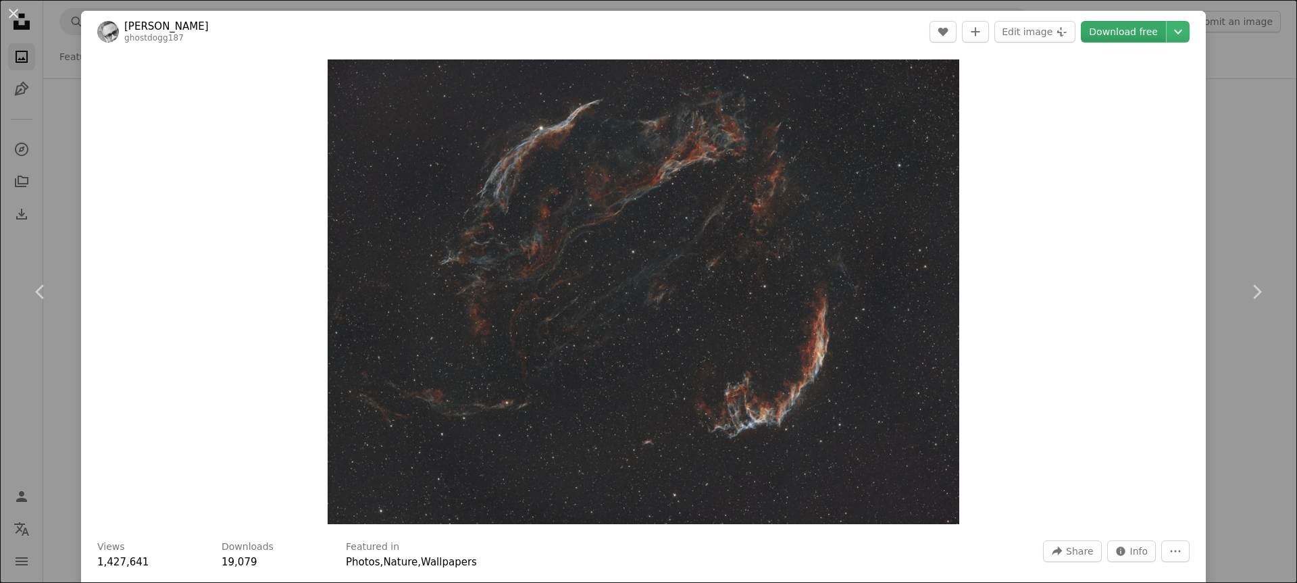
click at [1090, 30] on link "Download free" at bounding box center [1123, 32] width 85 height 22
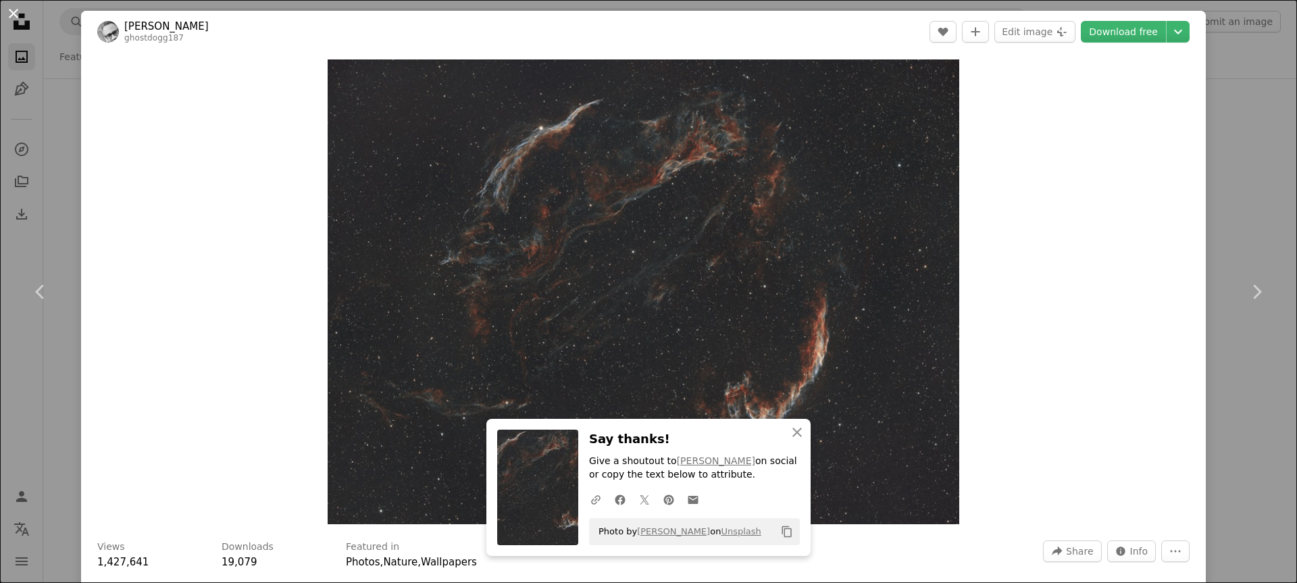
click at [7, 12] on button "An X shape" at bounding box center [13, 13] width 16 height 16
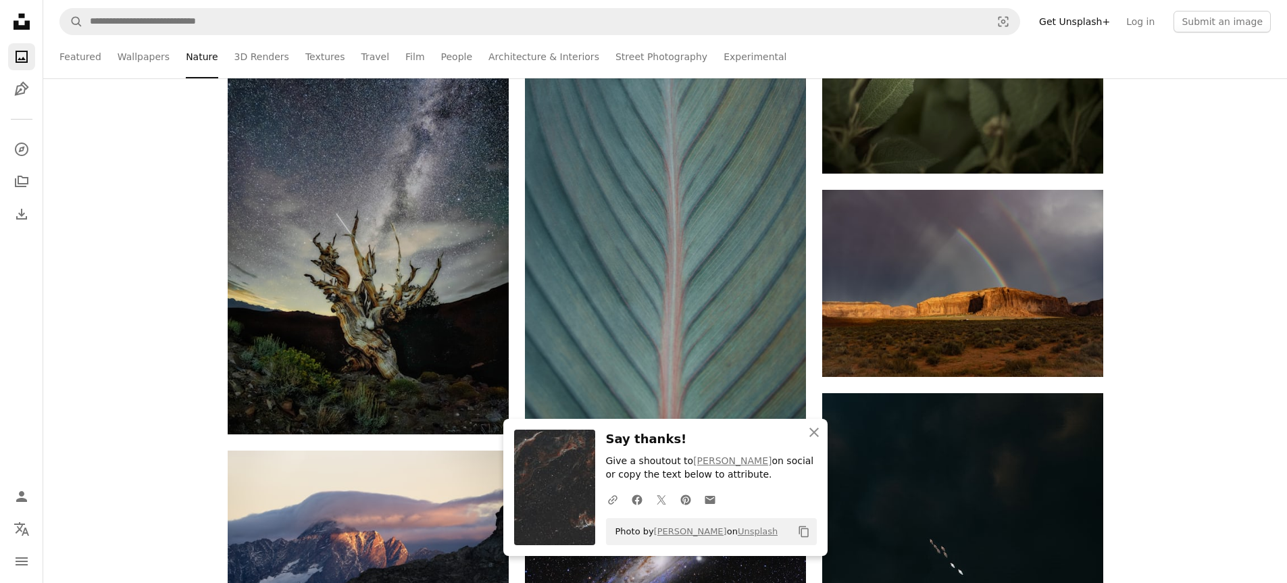
scroll to position [15673, 0]
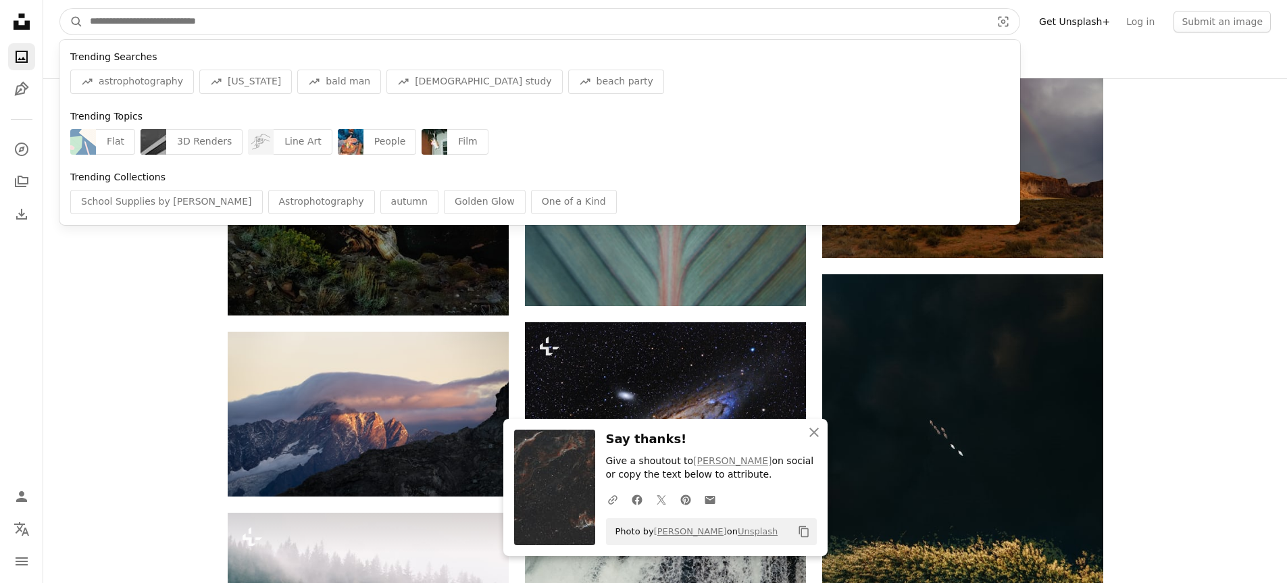
click at [265, 11] on input "Find visuals sitewide" at bounding box center [535, 22] width 904 height 26
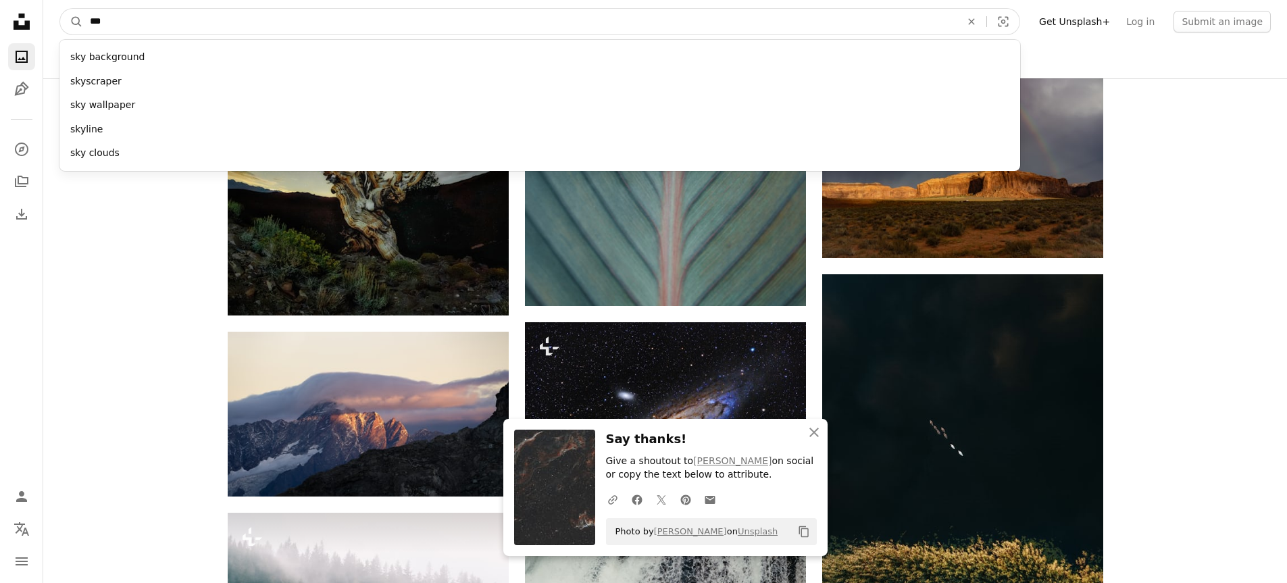
type input "***"
click at [60, 9] on button "A magnifying glass" at bounding box center [71, 22] width 23 height 26
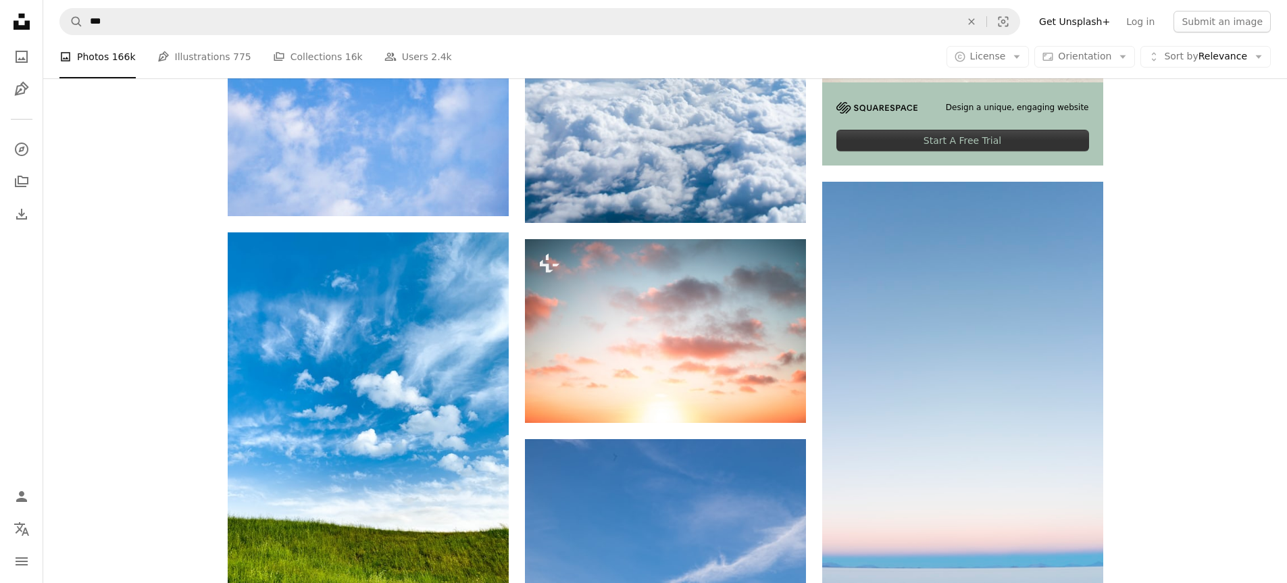
scroll to position [676, 0]
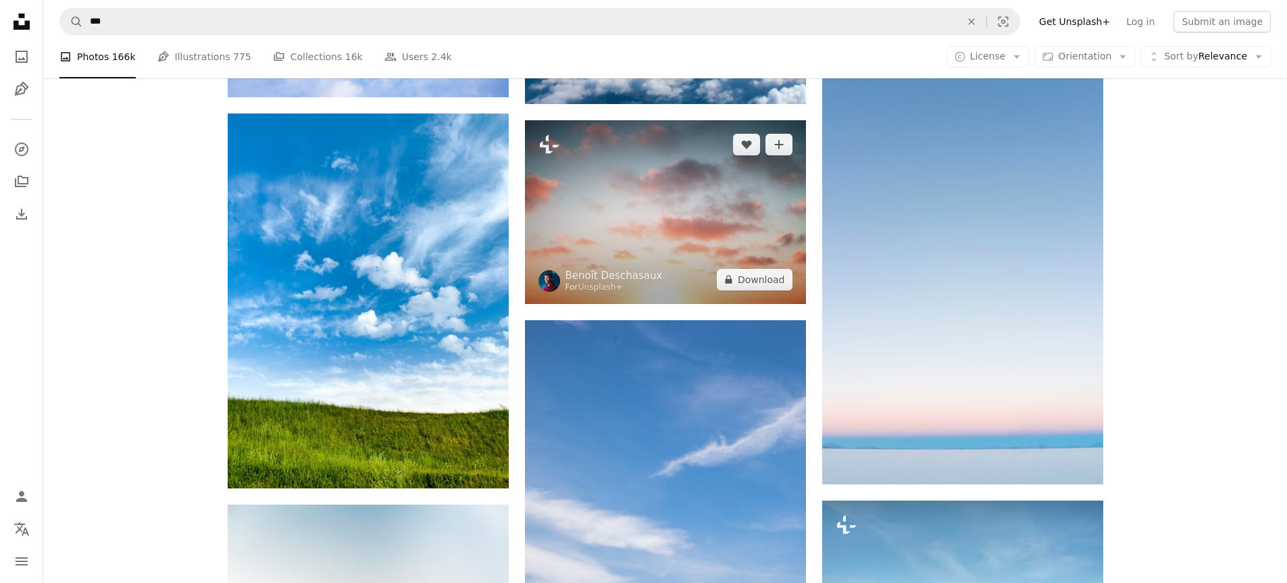
click at [713, 243] on img at bounding box center [665, 211] width 281 height 183
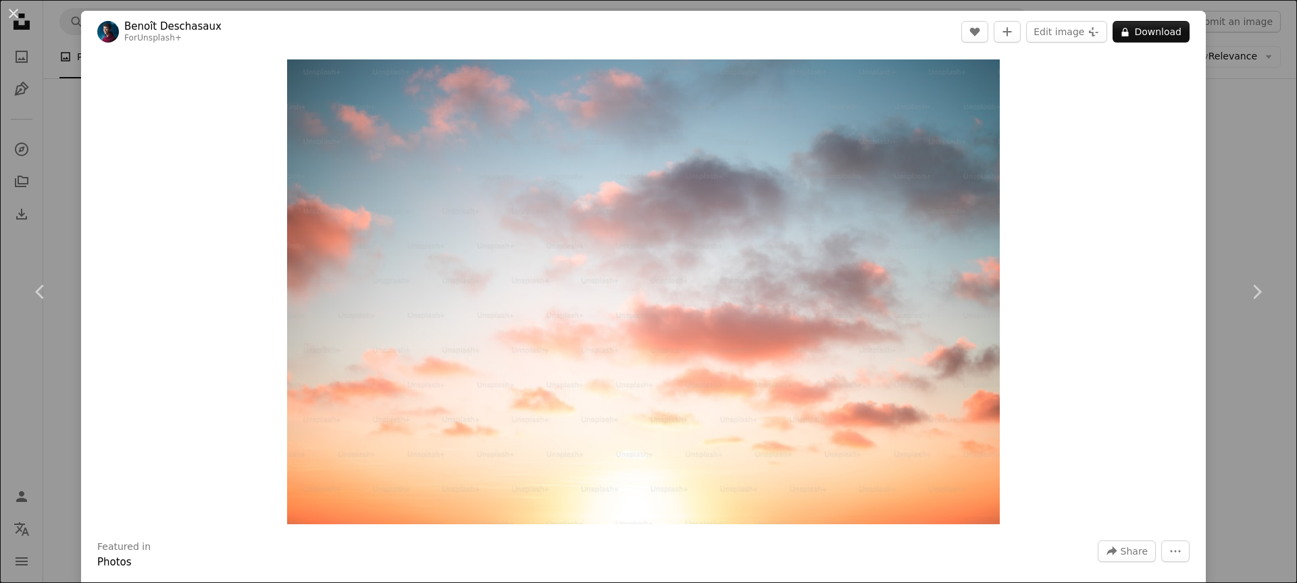
click at [1232, 146] on div "An X shape Chevron left Chevron right [PERSON_NAME] For Unsplash+ A heart A plu…" at bounding box center [648, 291] width 1297 height 583
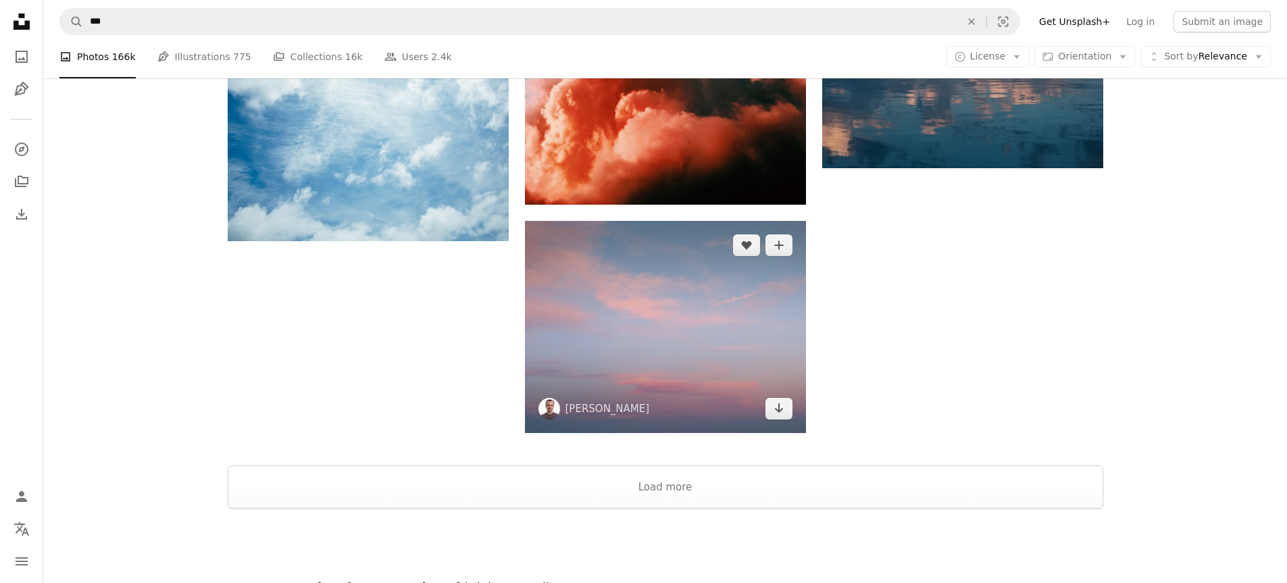
scroll to position [2240, 0]
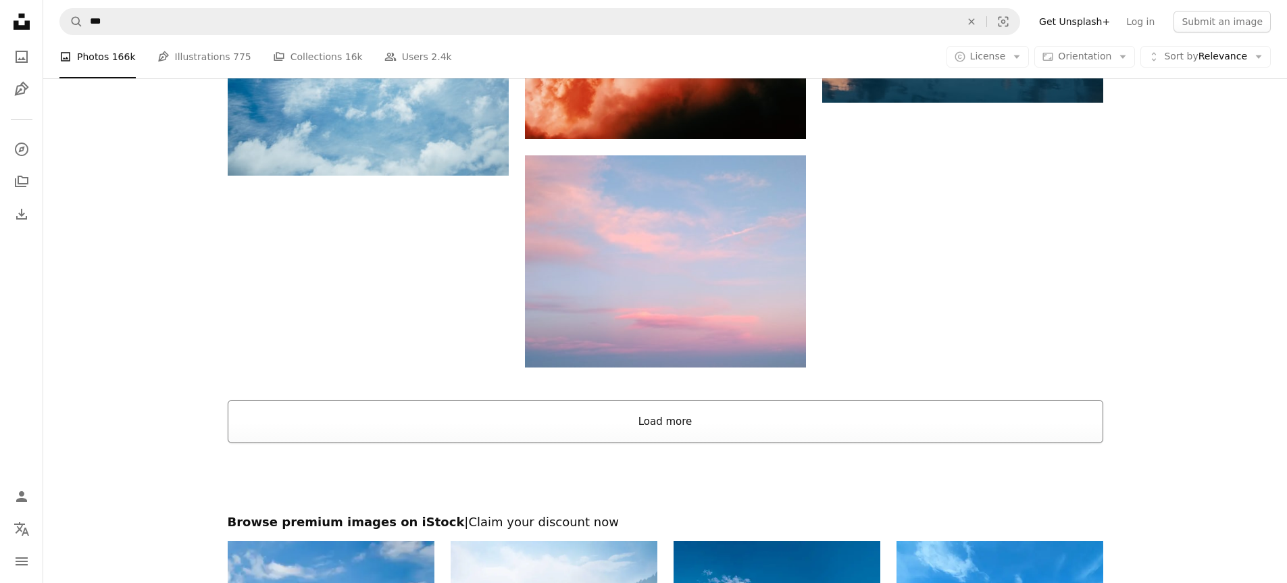
click at [736, 413] on button "Load more" at bounding box center [666, 421] width 876 height 43
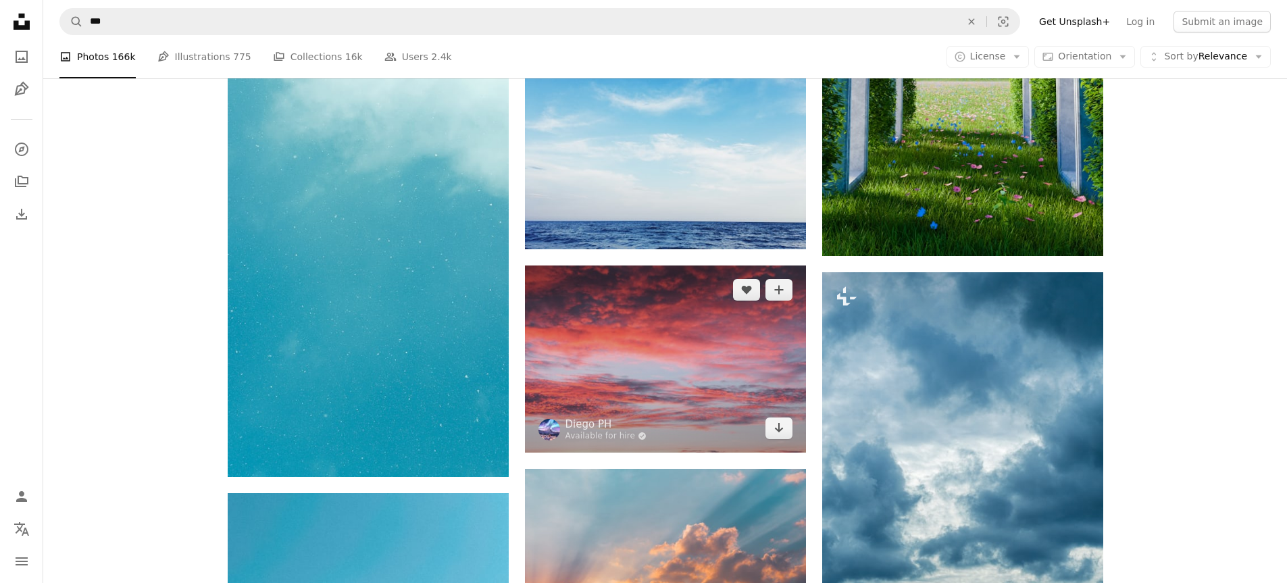
scroll to position [3389, 0]
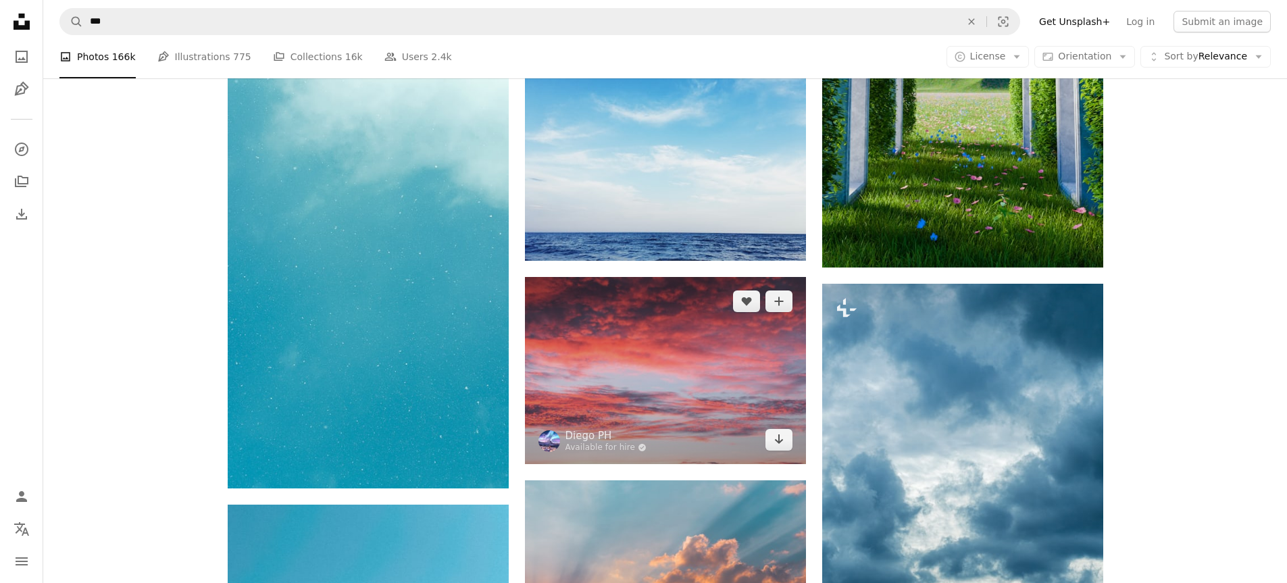
click at [707, 331] on img at bounding box center [665, 370] width 281 height 187
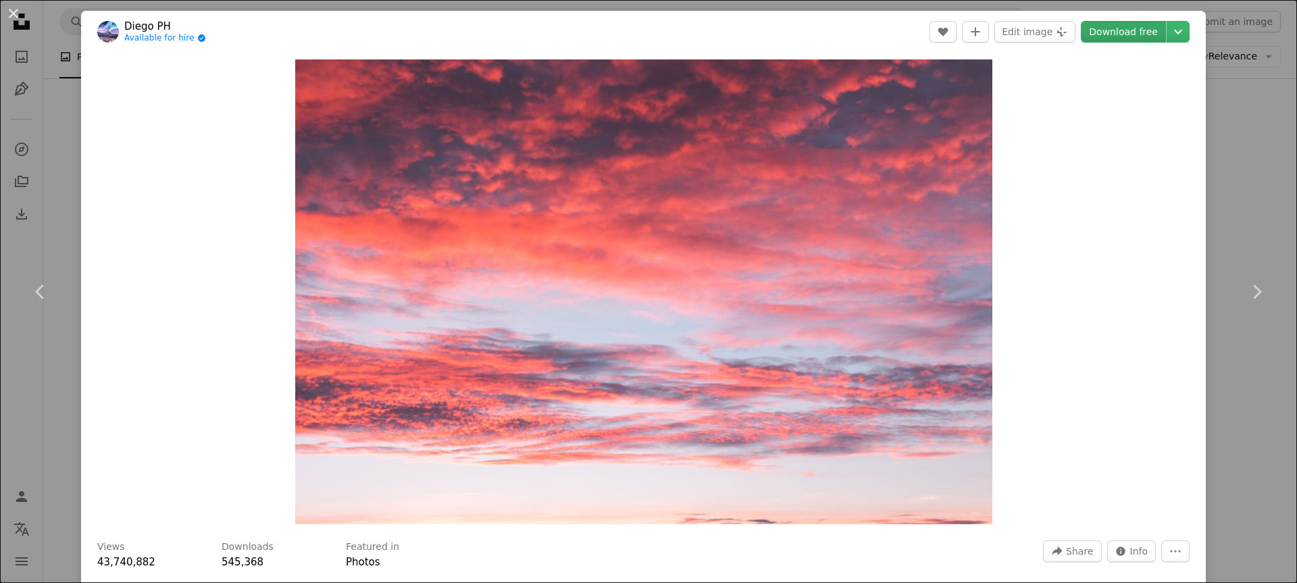
click at [1116, 35] on link "Download free" at bounding box center [1123, 32] width 85 height 22
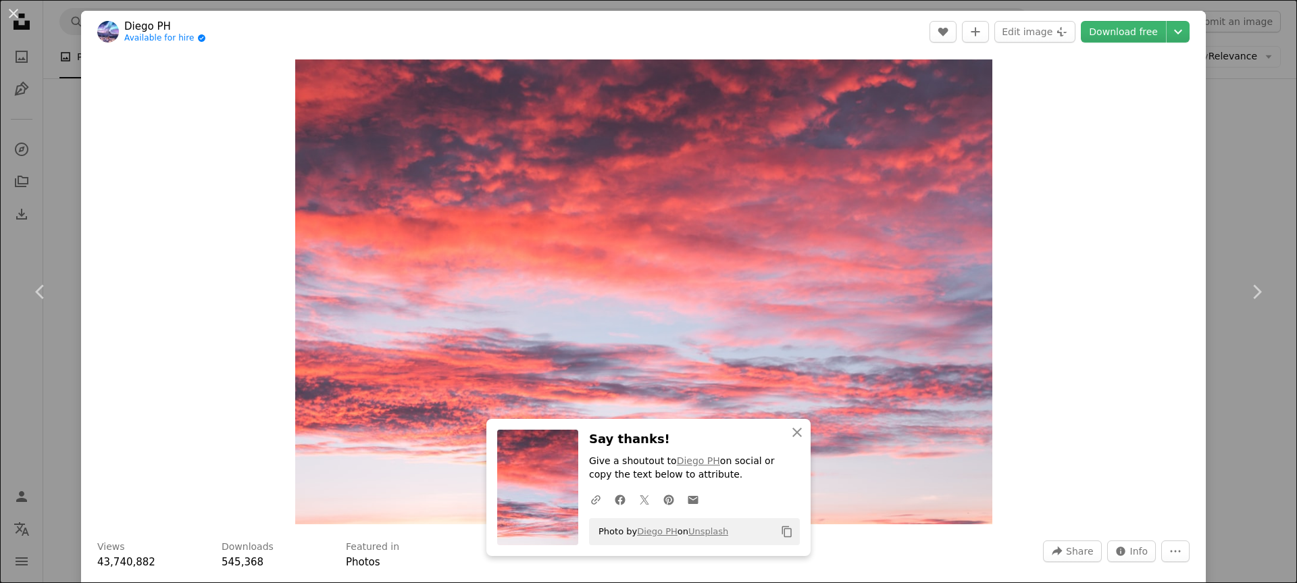
click at [1265, 201] on div "An X shape Chevron left Chevron right Diego PH Available for hire A checkmark i…" at bounding box center [648, 291] width 1297 height 583
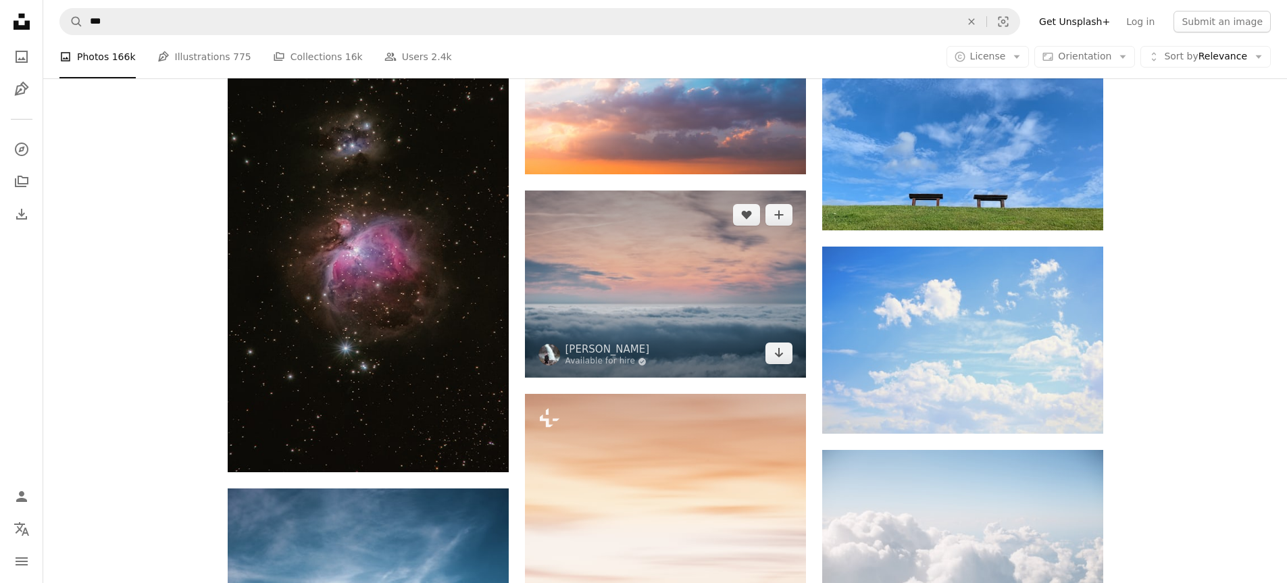
scroll to position [6834, 0]
click at [706, 279] on img at bounding box center [665, 284] width 281 height 187
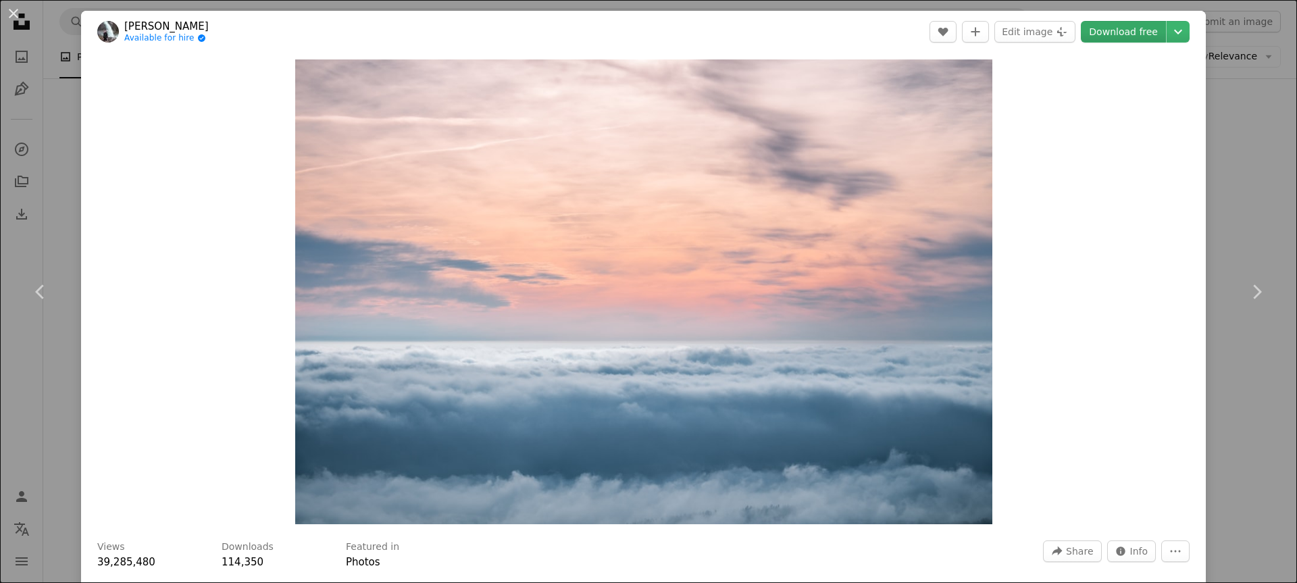
click at [1133, 30] on link "Download free" at bounding box center [1123, 32] width 85 height 22
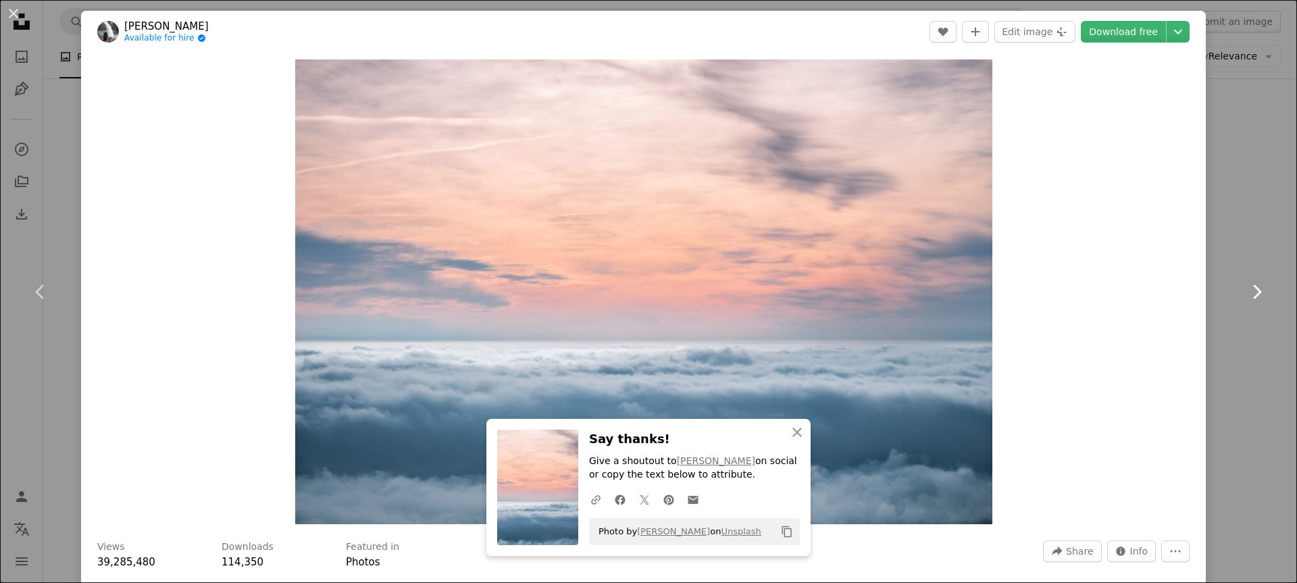
click at [1216, 257] on link "Chevron right" at bounding box center [1256, 292] width 81 height 130
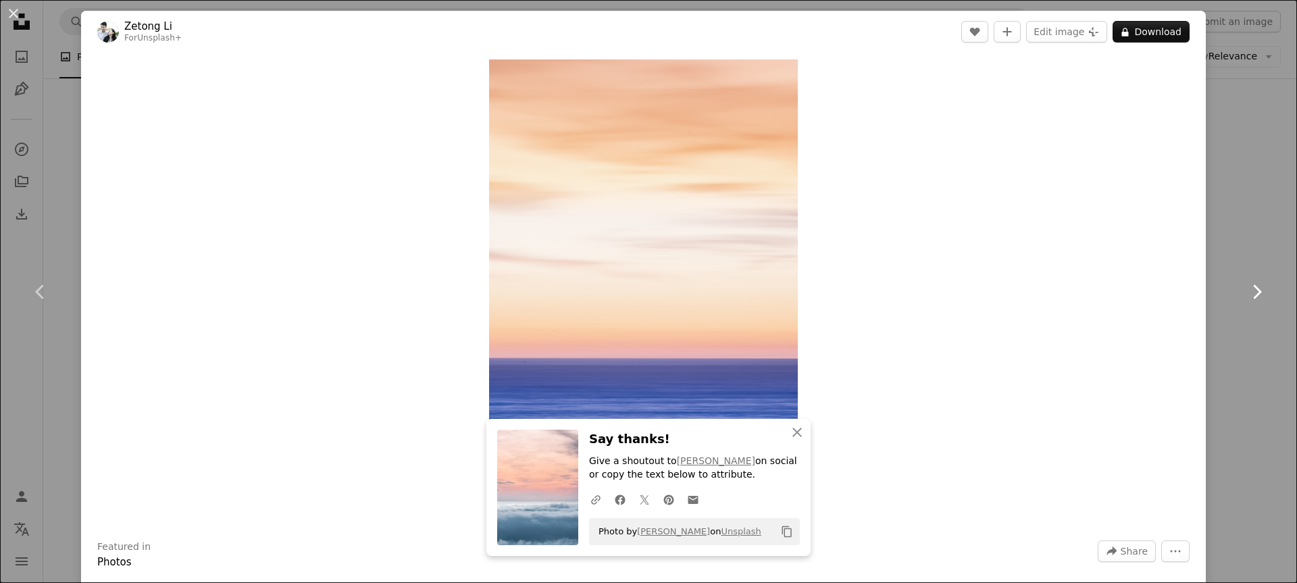
click at [1216, 259] on link "Chevron right" at bounding box center [1256, 292] width 81 height 130
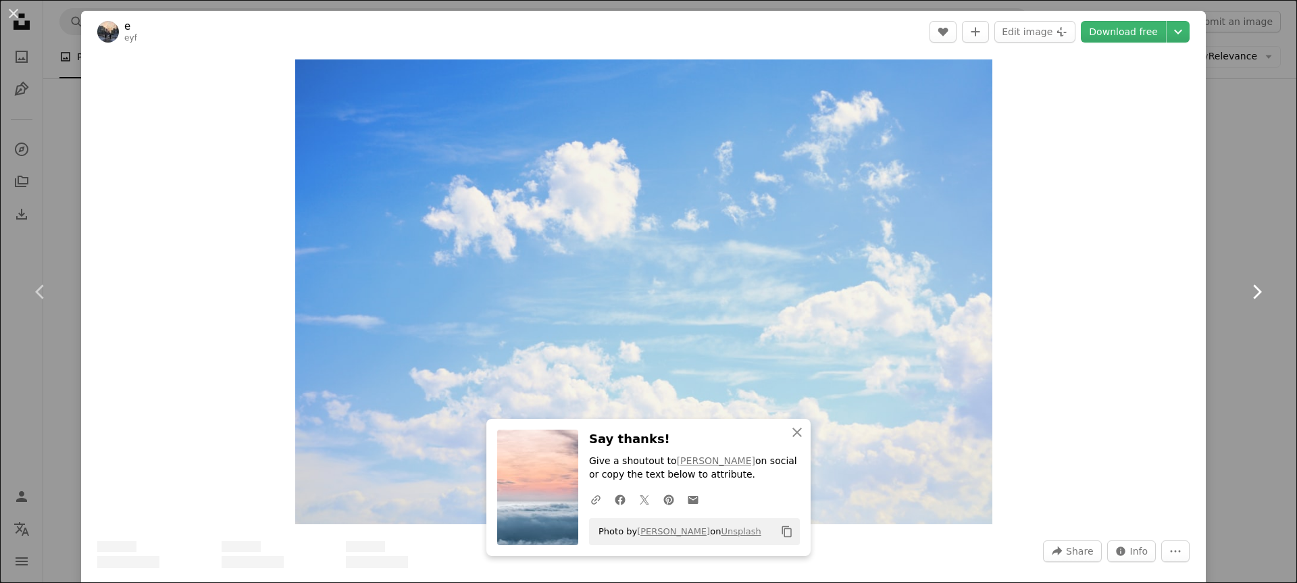
click at [1216, 250] on link "Chevron right" at bounding box center [1256, 292] width 81 height 130
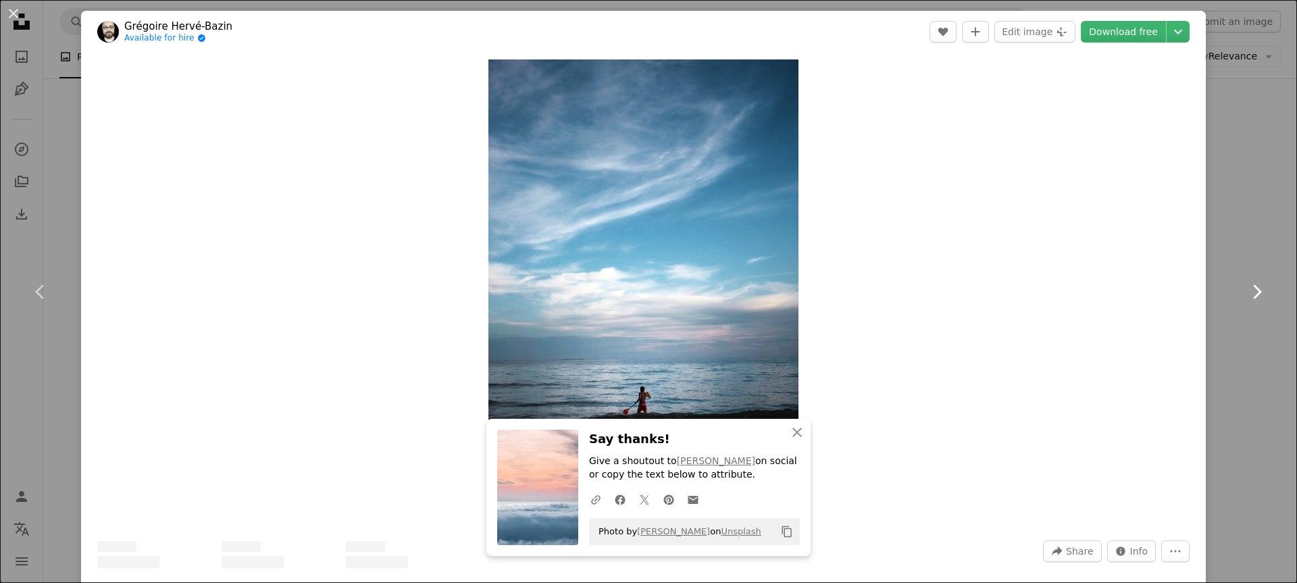
click at [1216, 248] on link "Chevron right" at bounding box center [1256, 292] width 81 height 130
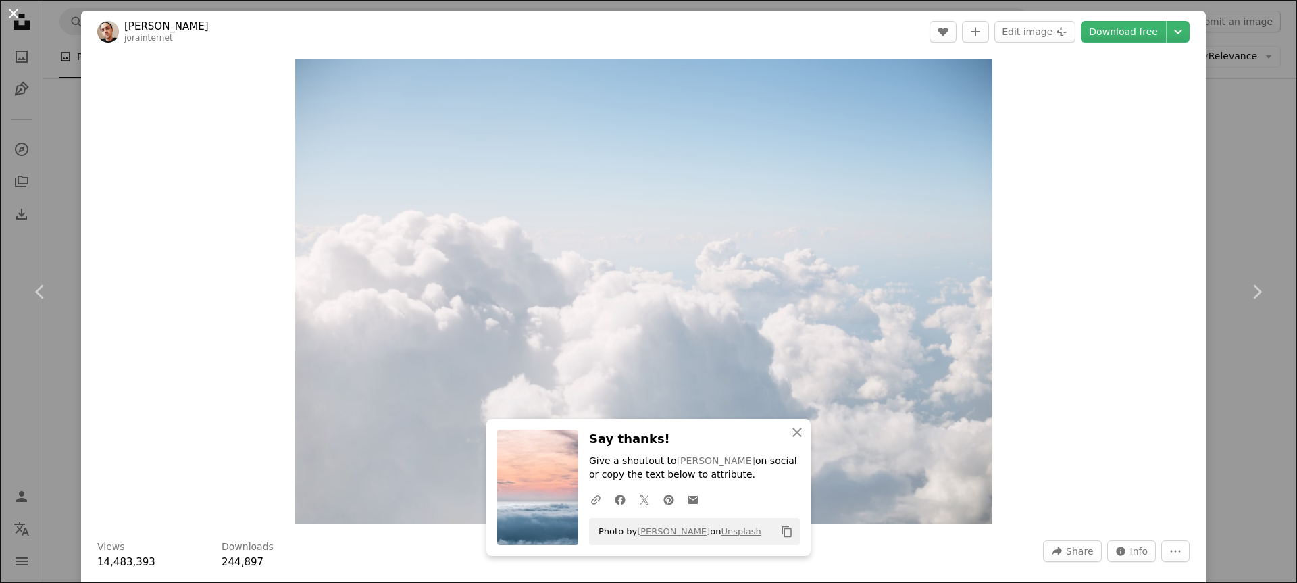
click at [22, 12] on button "An X shape" at bounding box center [13, 13] width 16 height 16
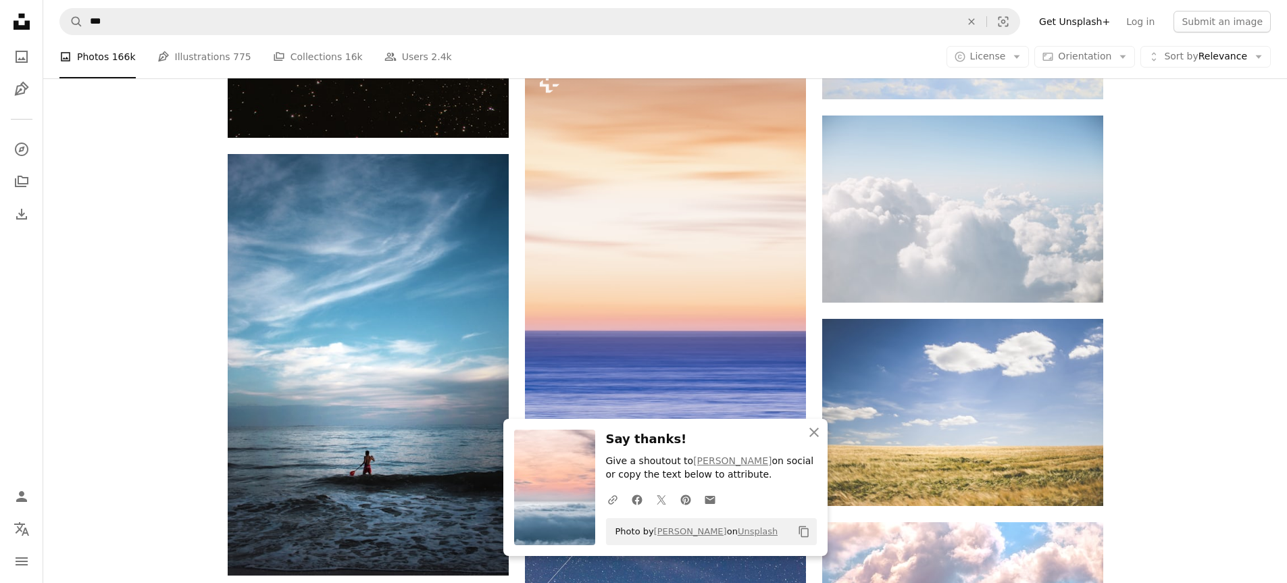
scroll to position [7172, 0]
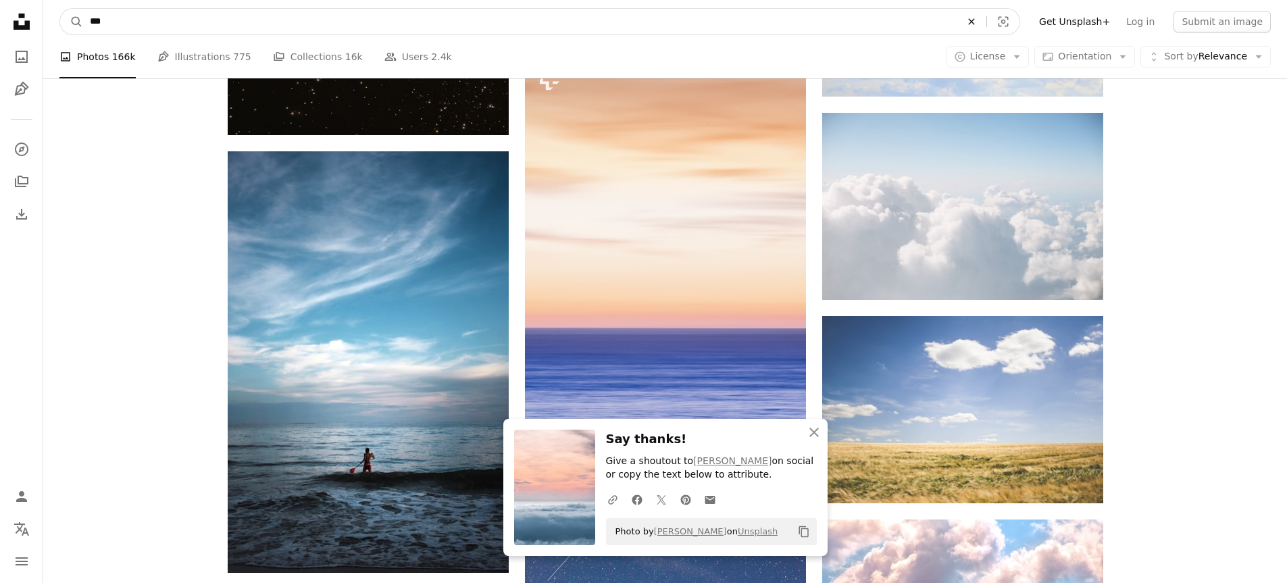
click at [974, 22] on icon "Find visuals sitewide" at bounding box center [971, 21] width 6 height 6
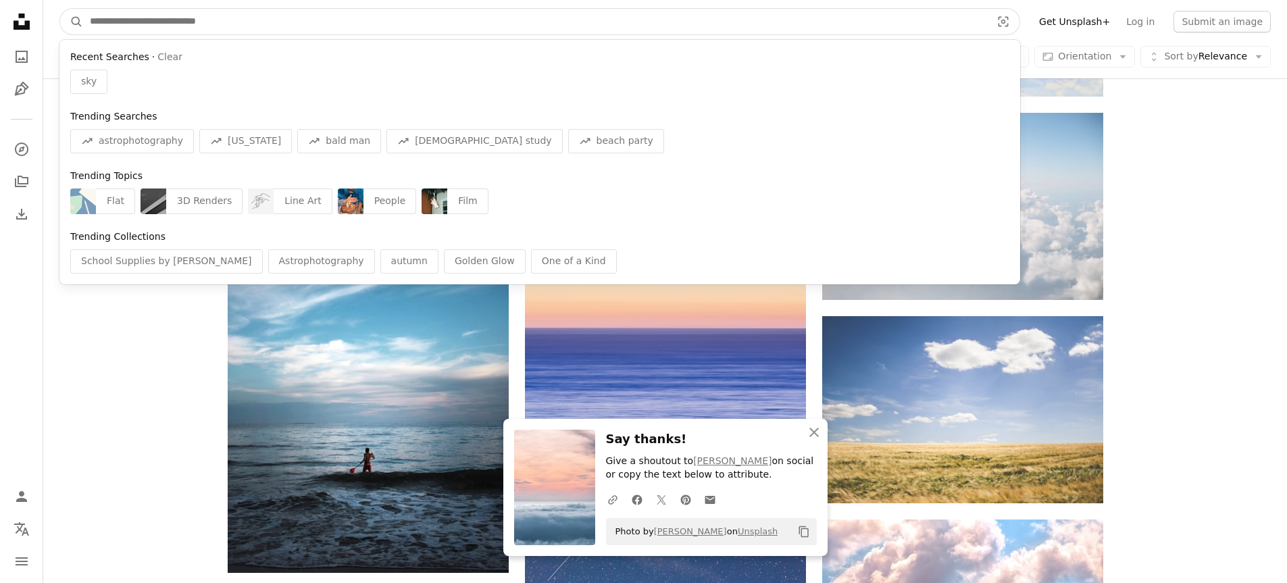
click at [948, 30] on input "Find visuals sitewide" at bounding box center [535, 22] width 904 height 26
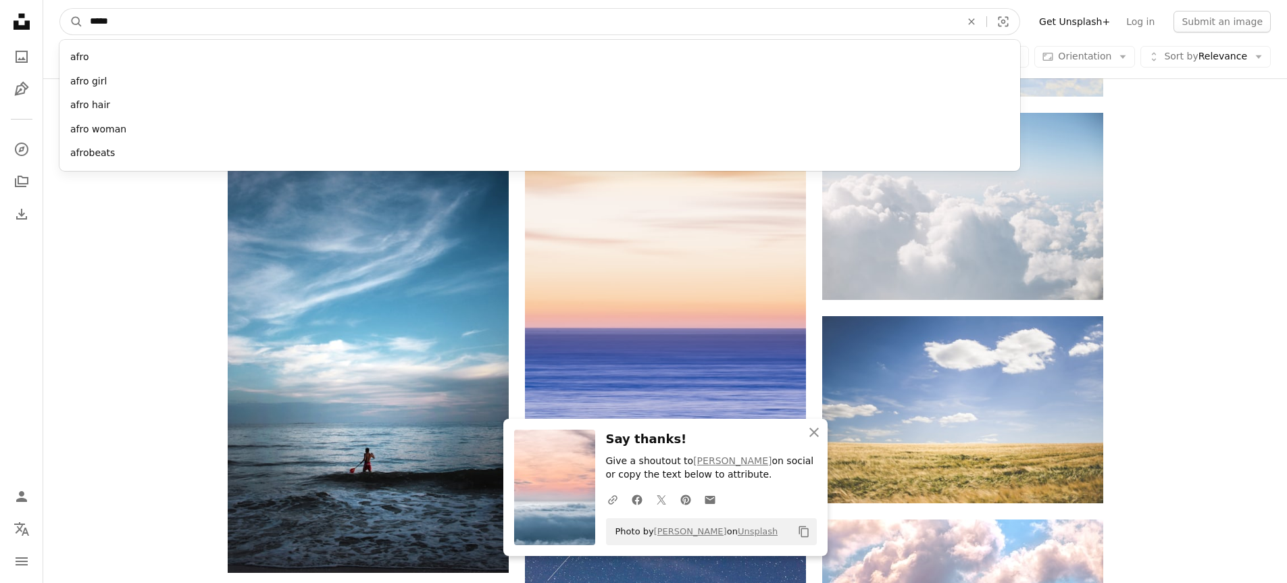
type input "*****"
click at [60, 9] on button "A magnifying glass" at bounding box center [71, 22] width 23 height 26
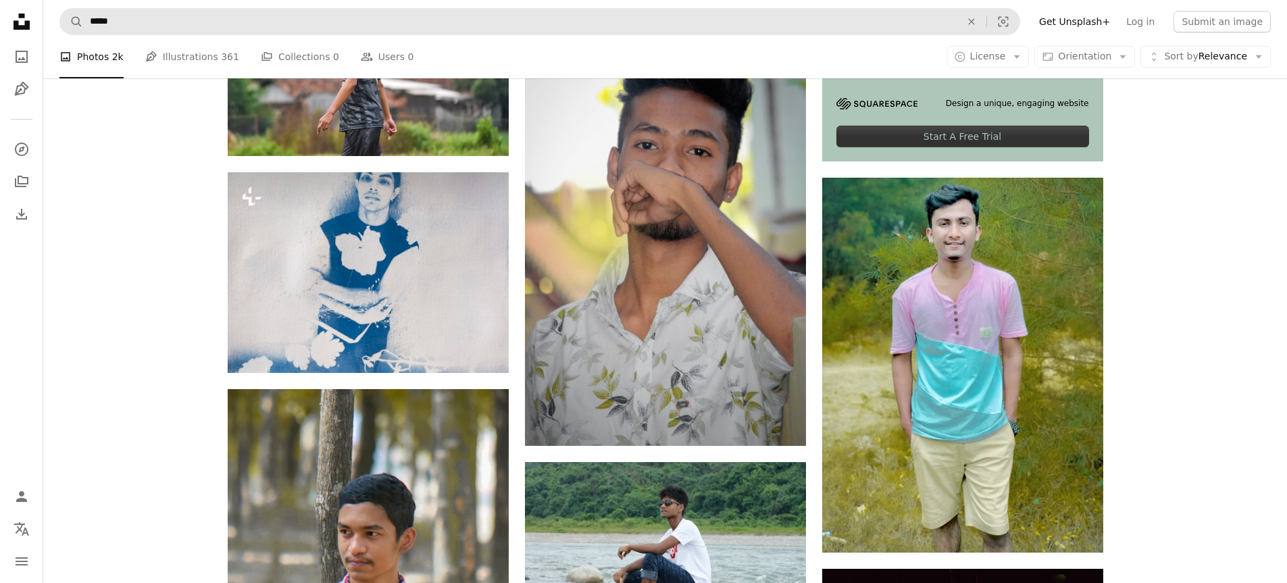
scroll to position [540, 0]
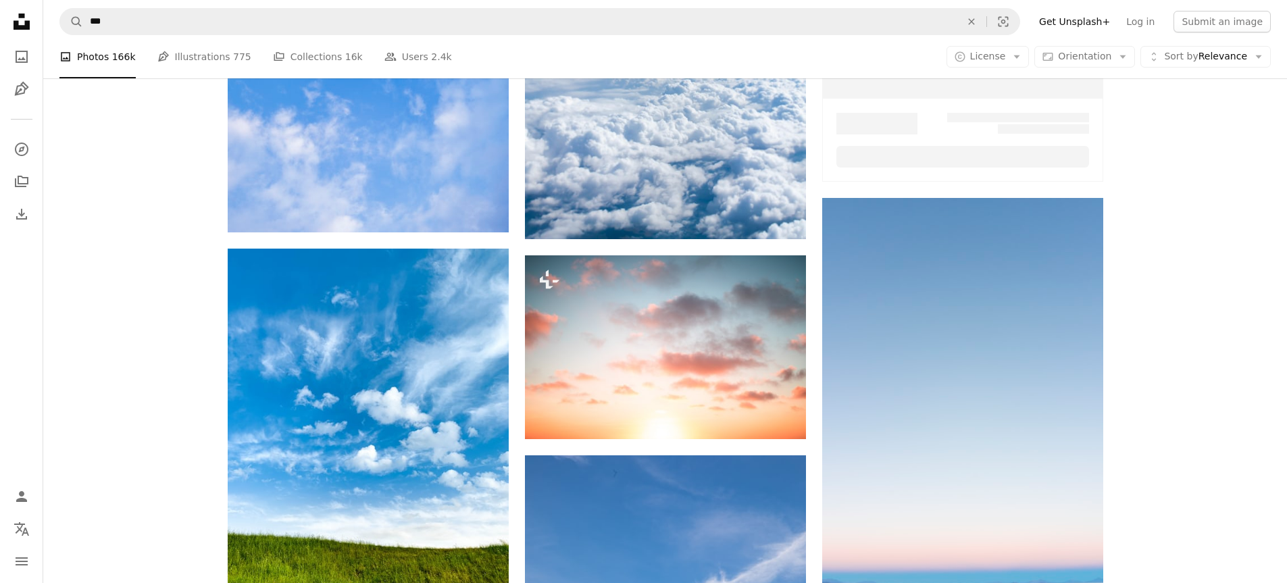
scroll to position [7172, 0]
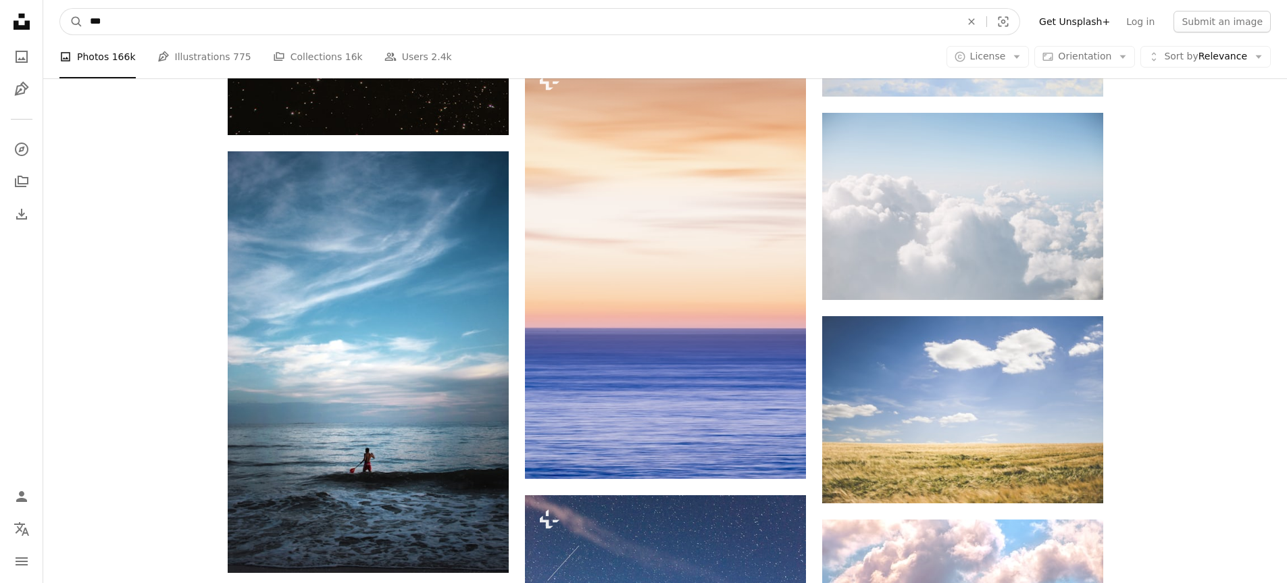
click at [126, 12] on input "***" at bounding box center [519, 22] width 873 height 26
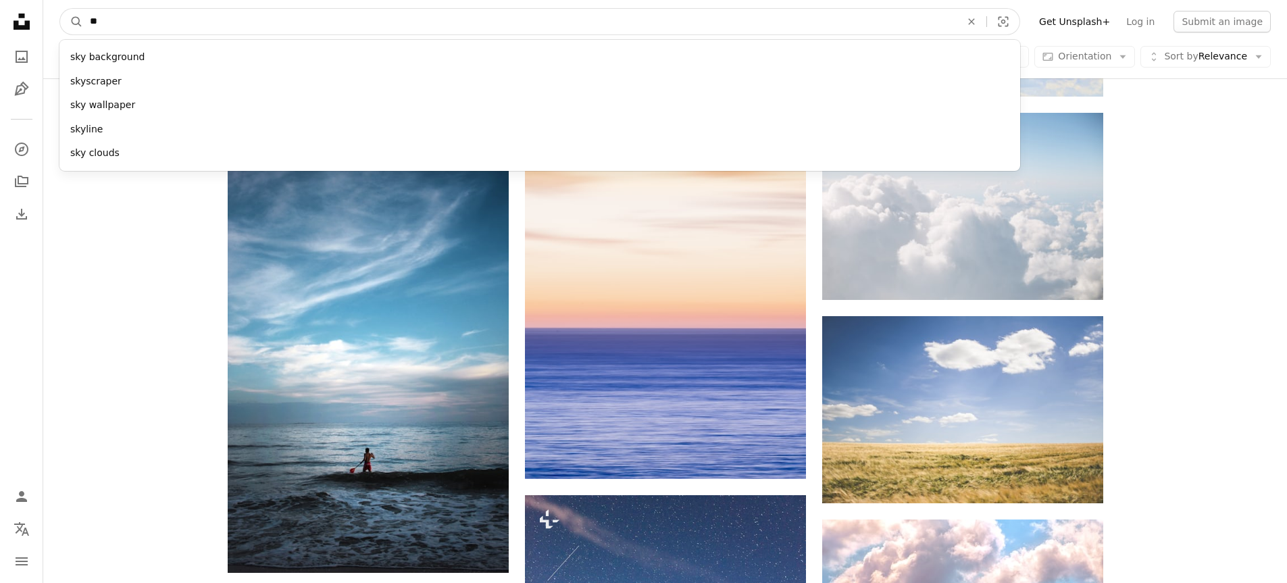
type input "*"
type input "***"
click button "A magnifying glass" at bounding box center [71, 22] width 23 height 26
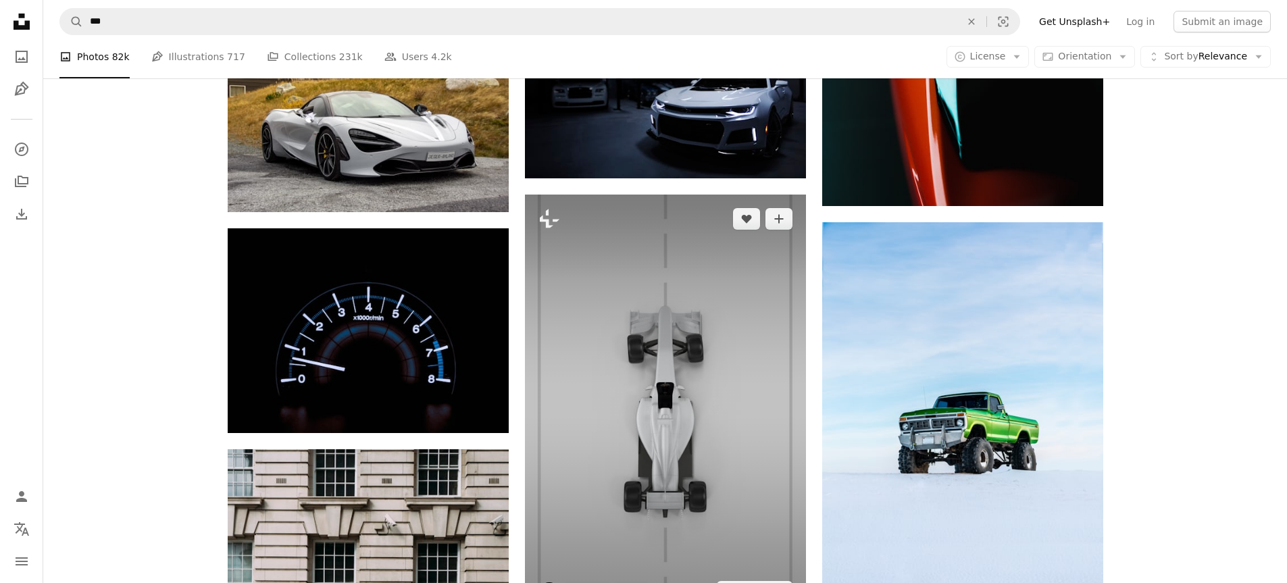
scroll to position [2702, 0]
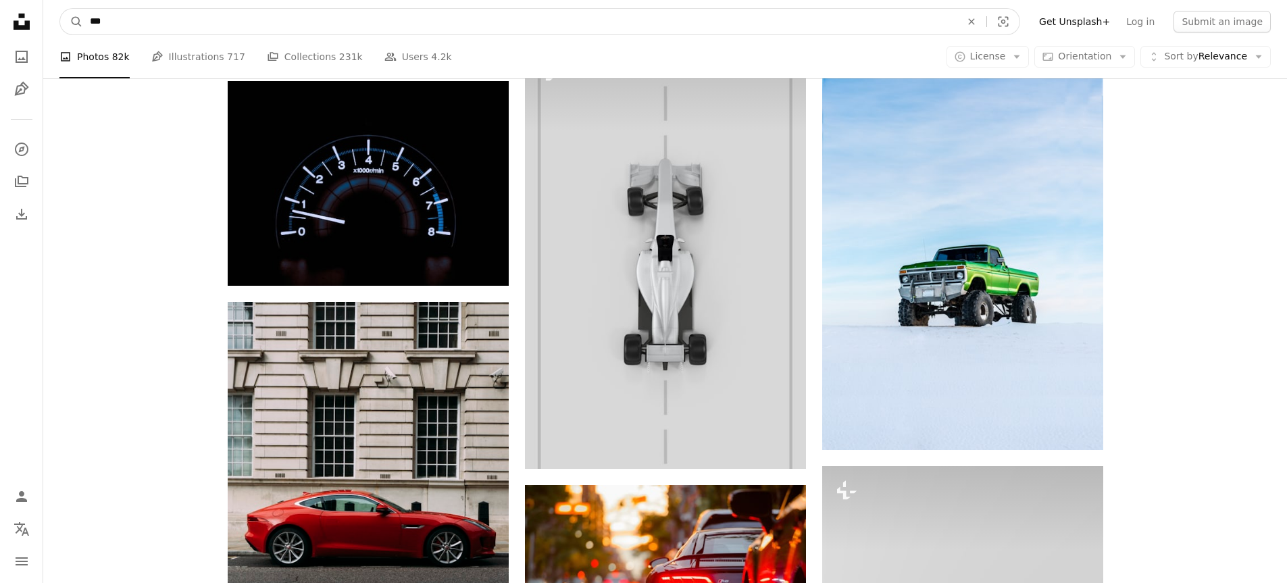
click at [452, 27] on input "***" at bounding box center [519, 22] width 873 height 26
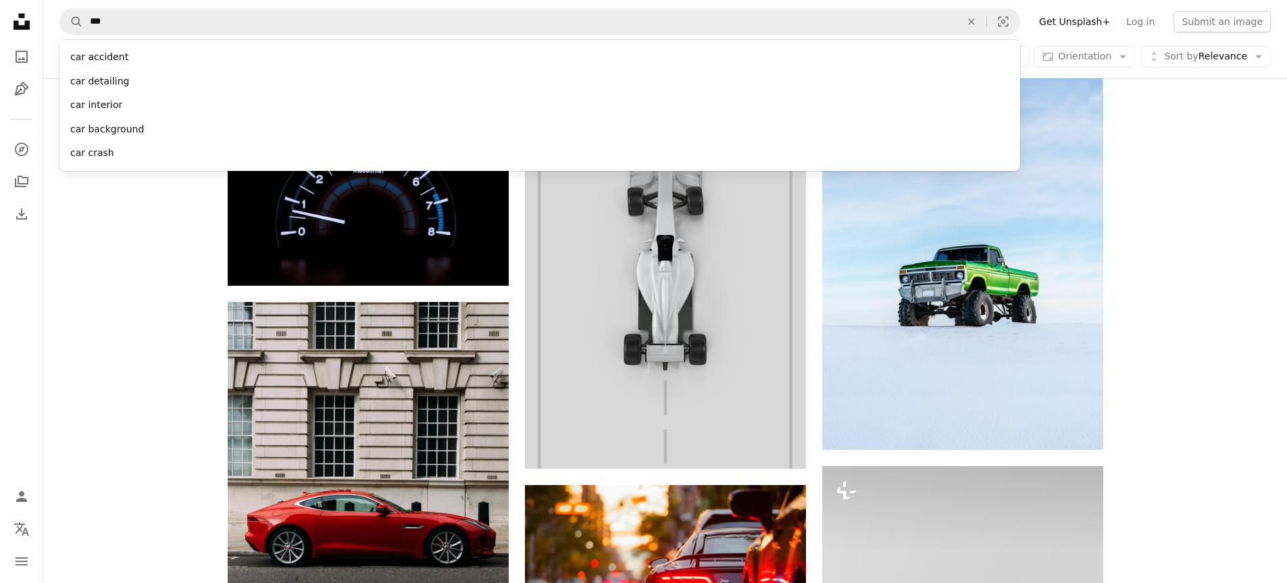
click at [1268, 167] on div "Promoted A heart A plus sign Hyundai Motor Group Our vision is clear: Progress …" at bounding box center [665, 233] width 1244 height 5500
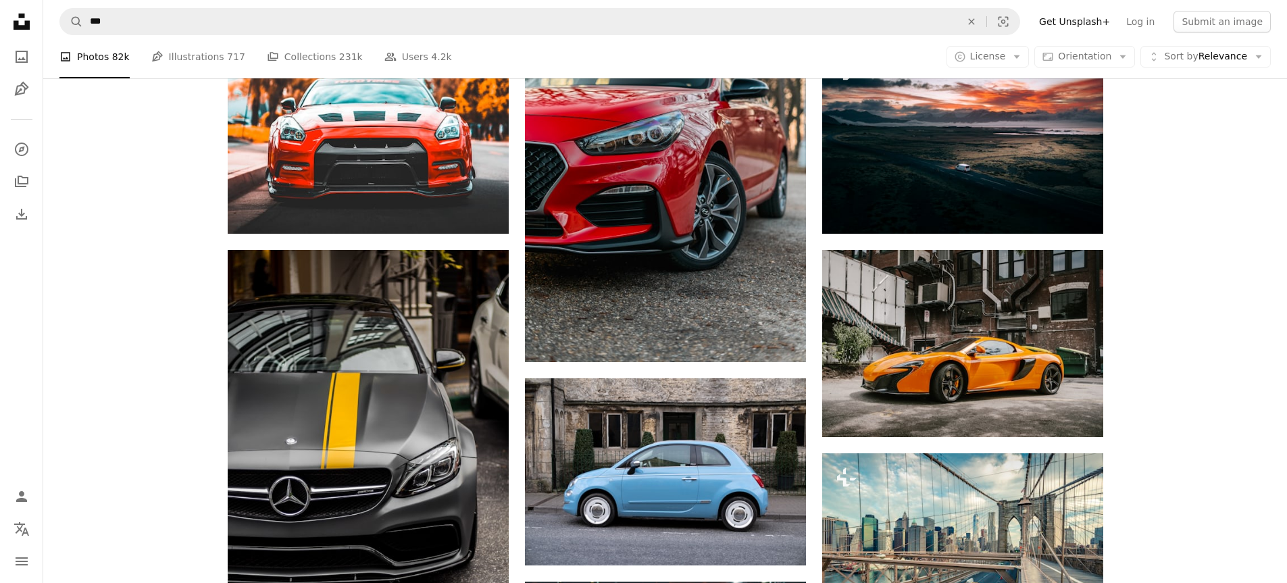
scroll to position [5202, 0]
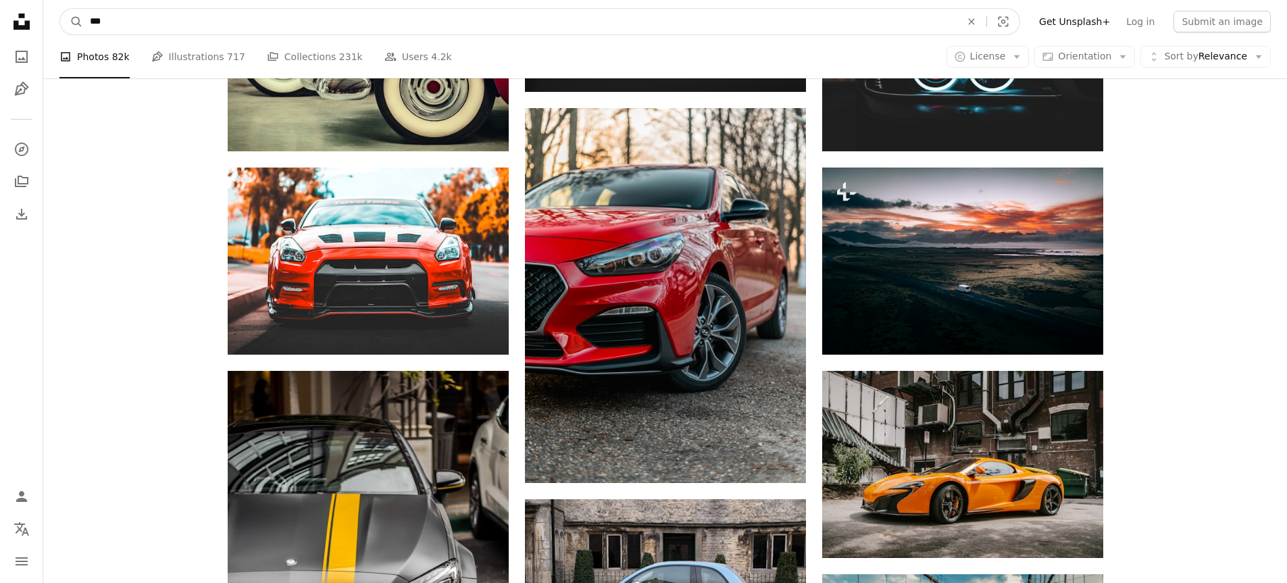
click at [112, 21] on input "***" at bounding box center [519, 22] width 873 height 26
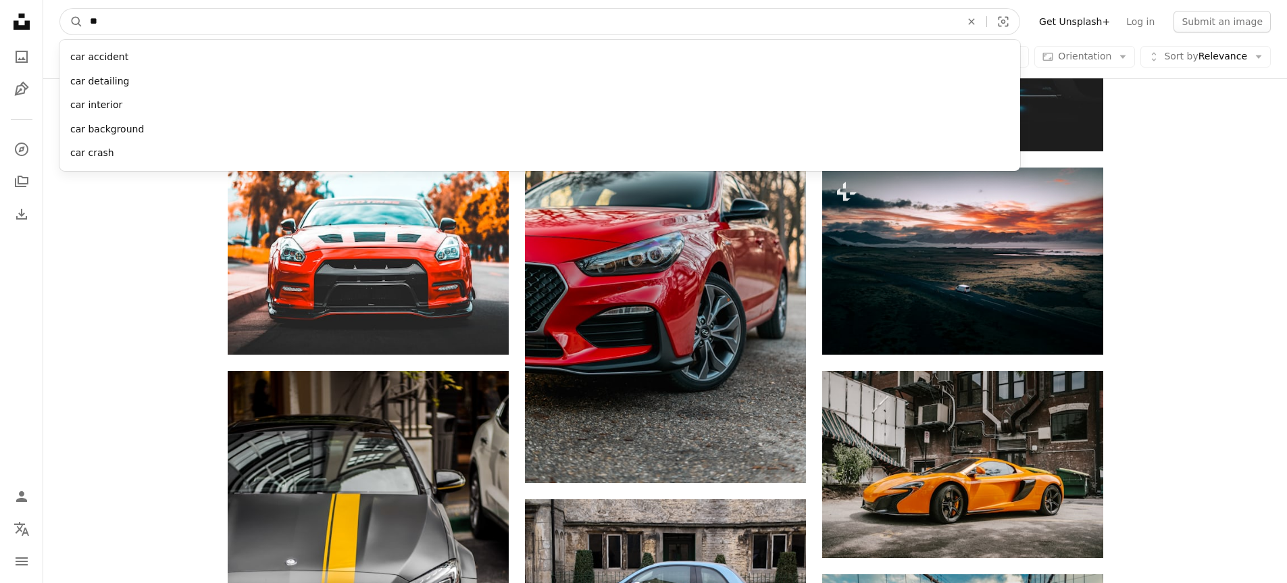
type input "*"
type input "****"
click at [60, 9] on button "A magnifying glass" at bounding box center [71, 22] width 23 height 26
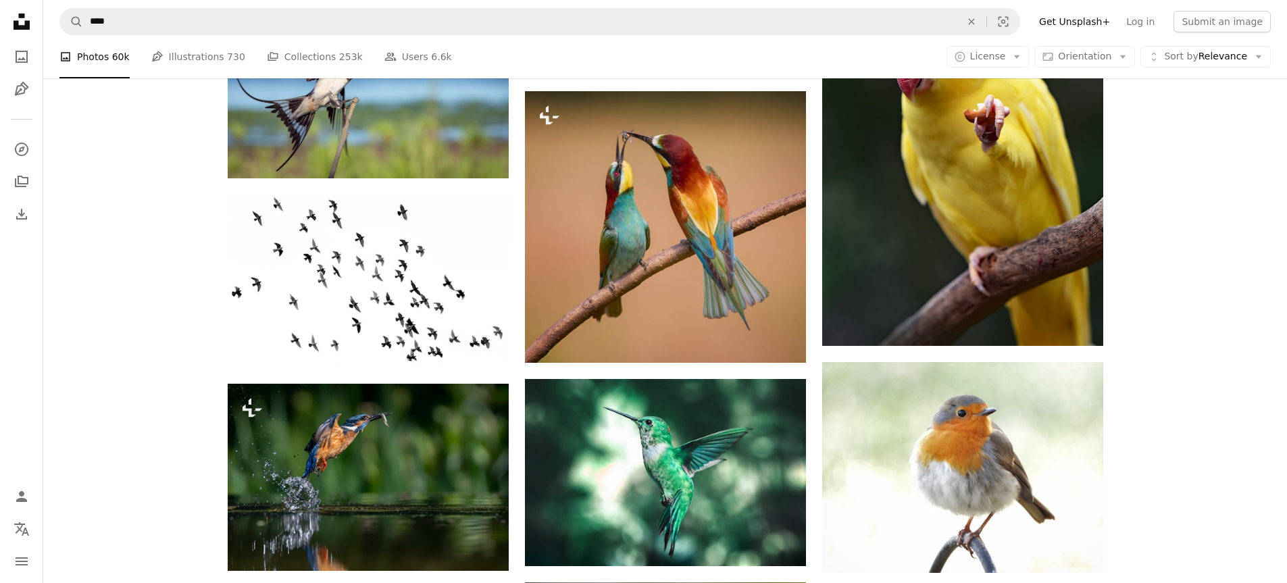
scroll to position [6012, 0]
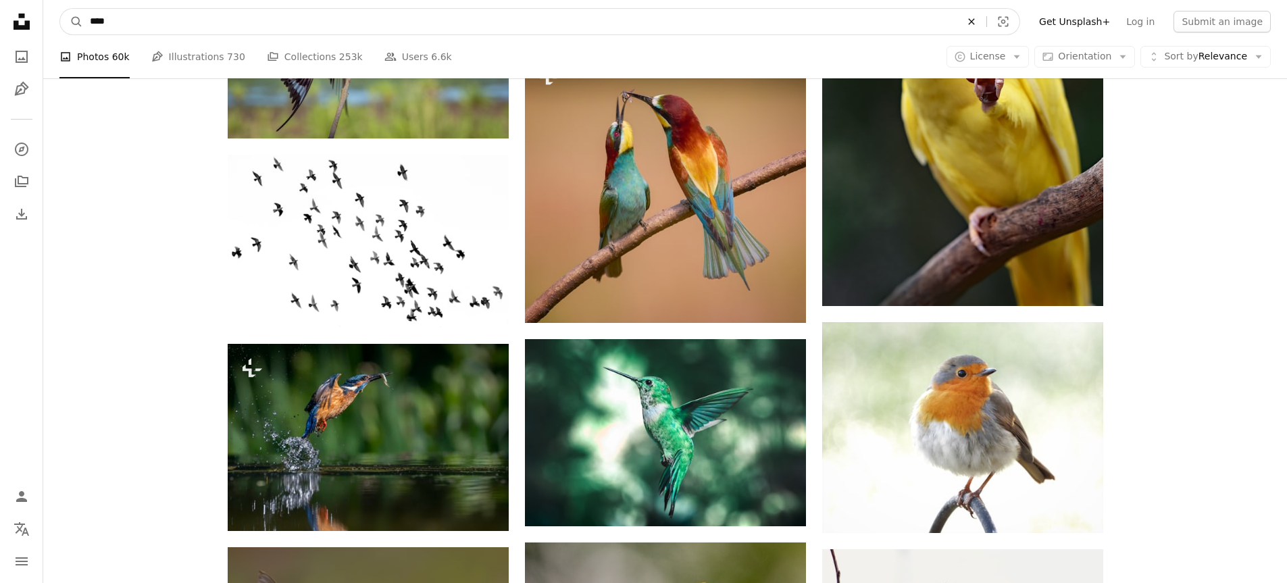
click at [986, 18] on icon "An X shape" at bounding box center [972, 21] width 30 height 11
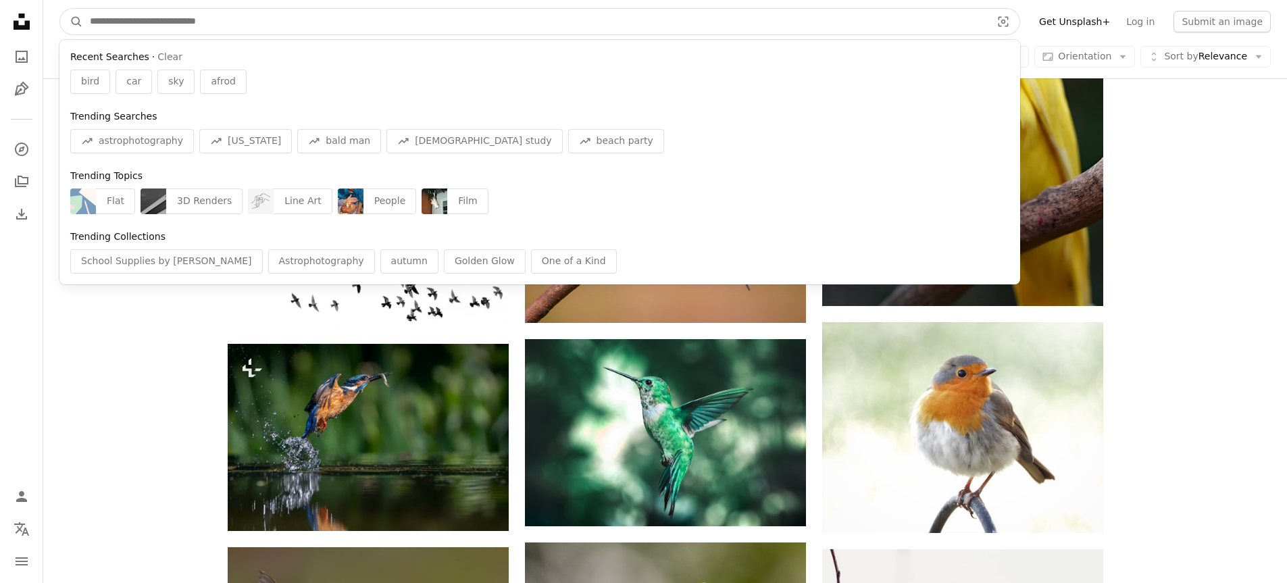
click at [972, 17] on input "Find visuals sitewide" at bounding box center [535, 22] width 904 height 26
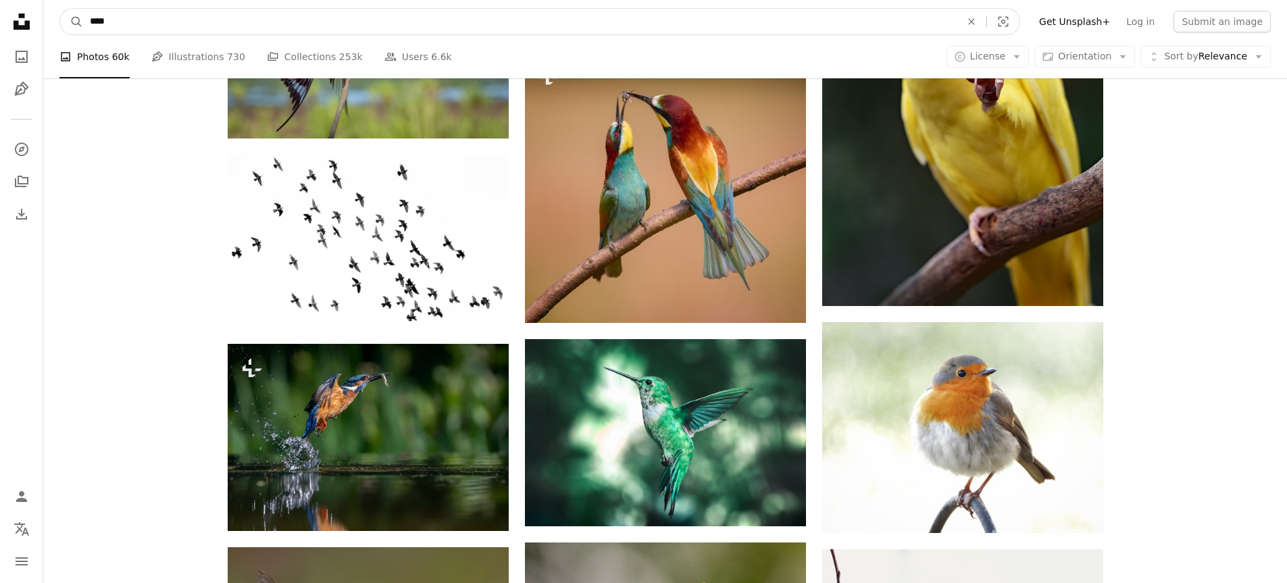
type input "*****"
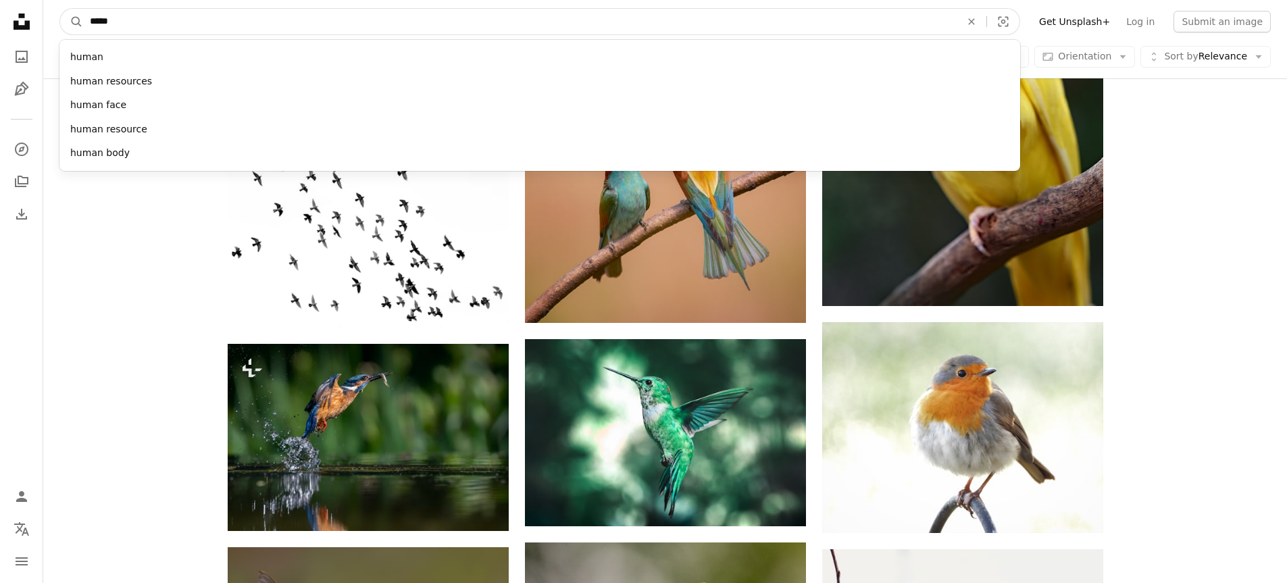
click button "A magnifying glass" at bounding box center [71, 22] width 23 height 26
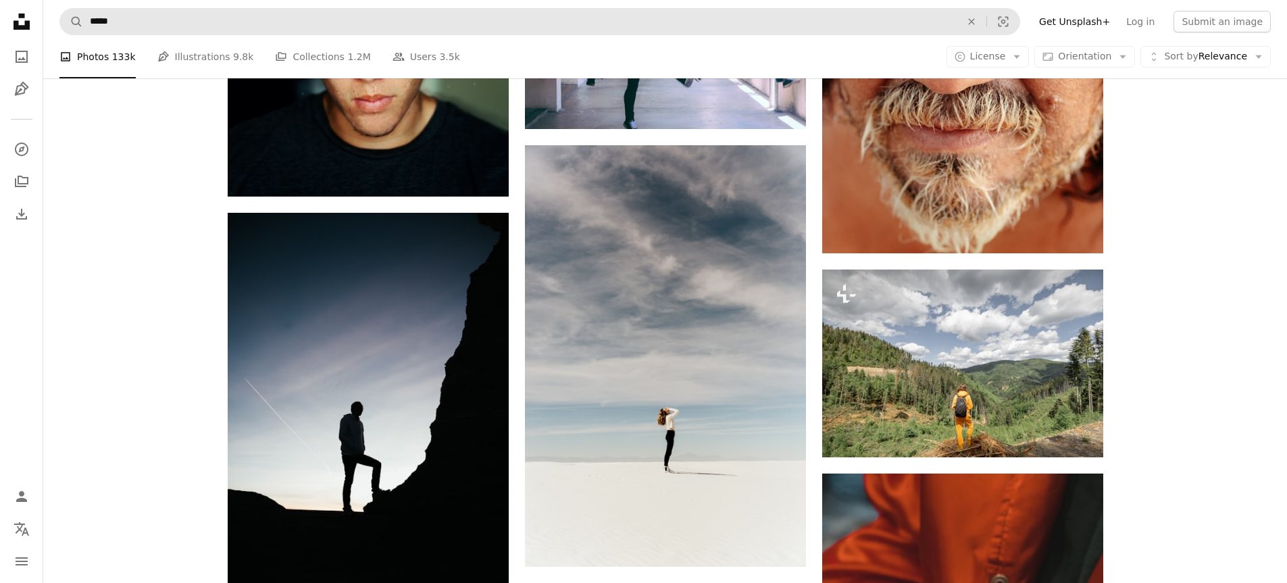
scroll to position [1959, 0]
